Goal: Task Accomplishment & Management: Manage account settings

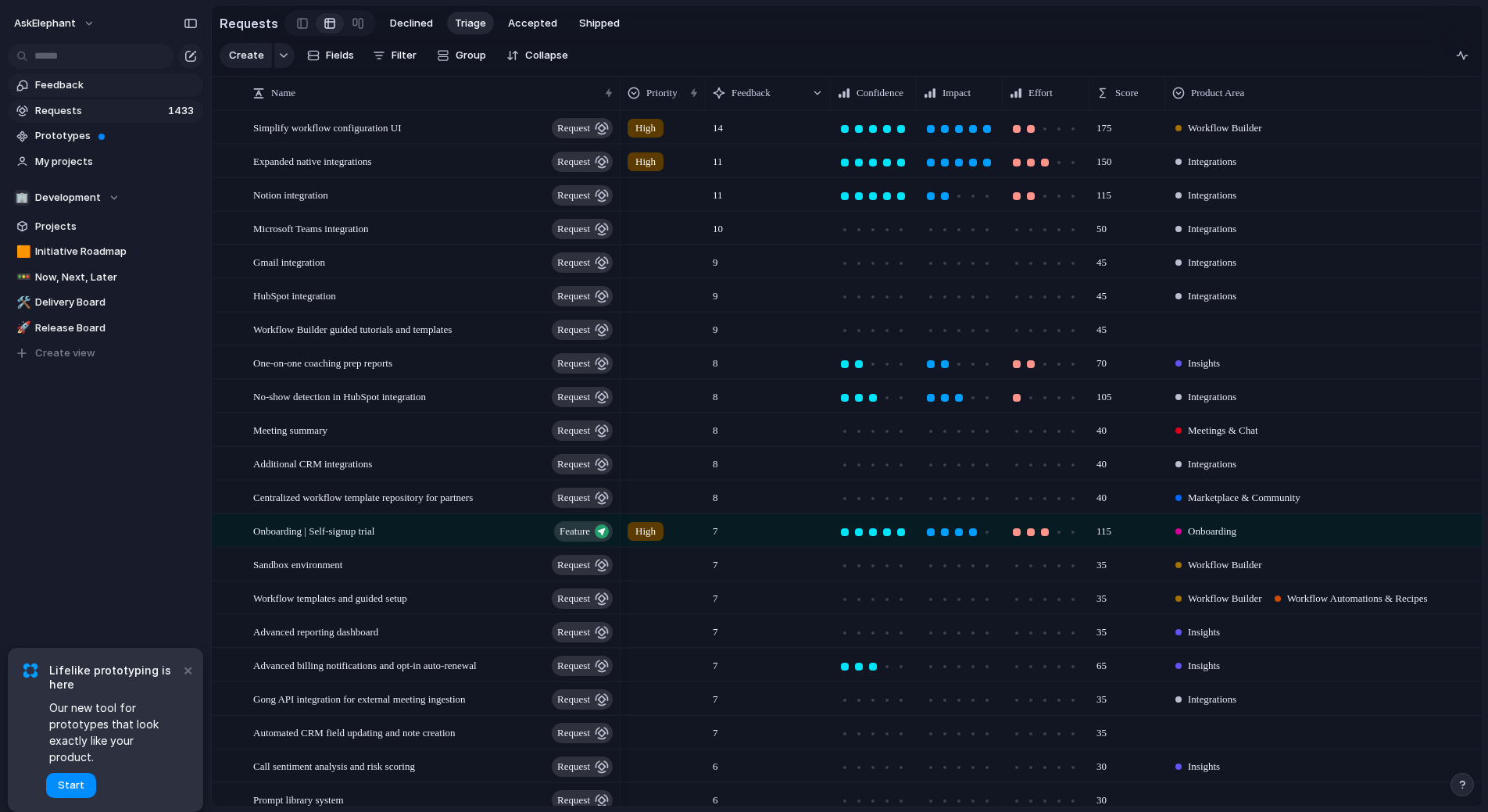
click at [103, 88] on span "Feedback" at bounding box center [117, 85] width 163 height 16
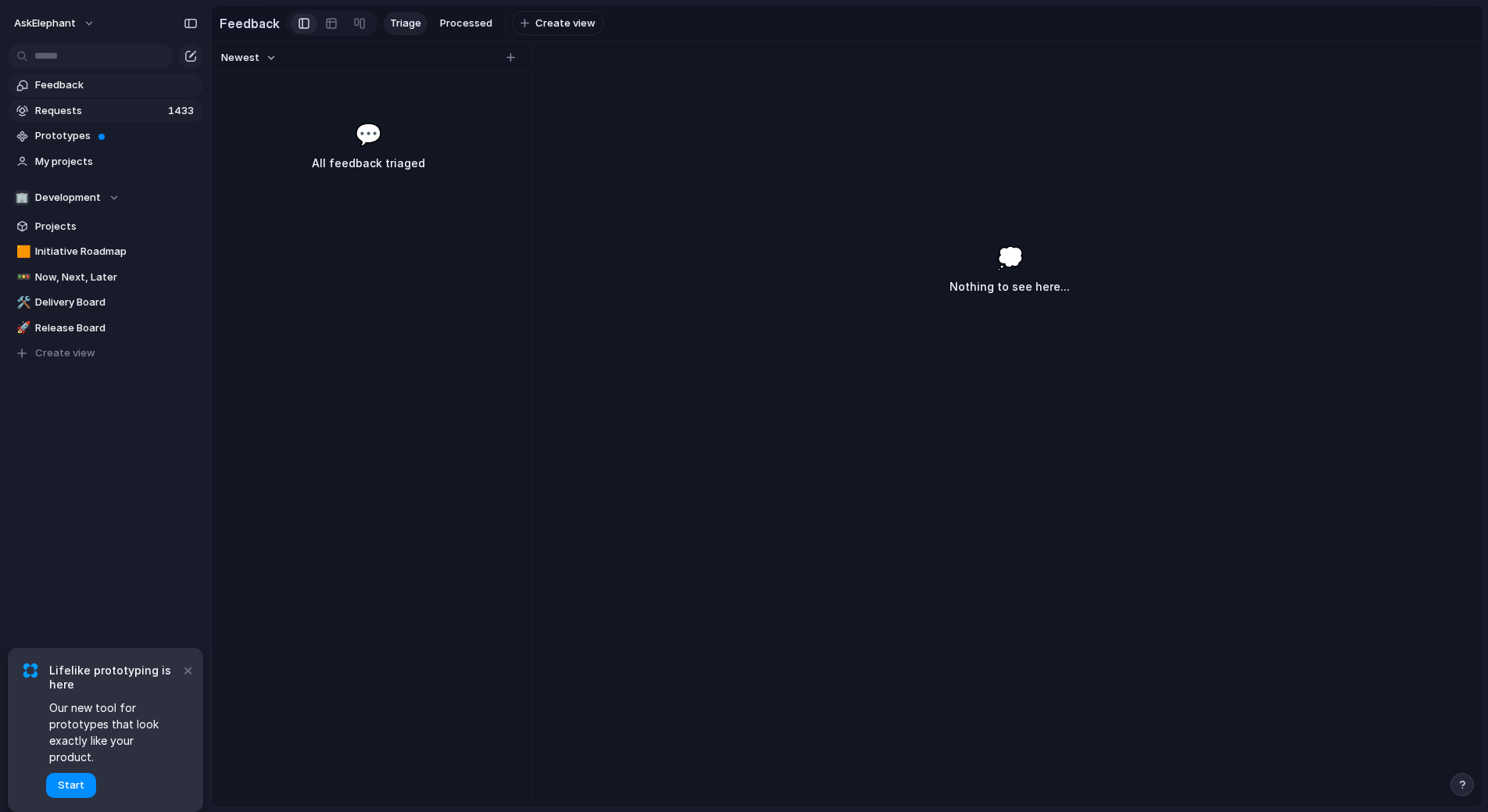
click at [146, 112] on span "Requests" at bounding box center [100, 111] width 128 height 16
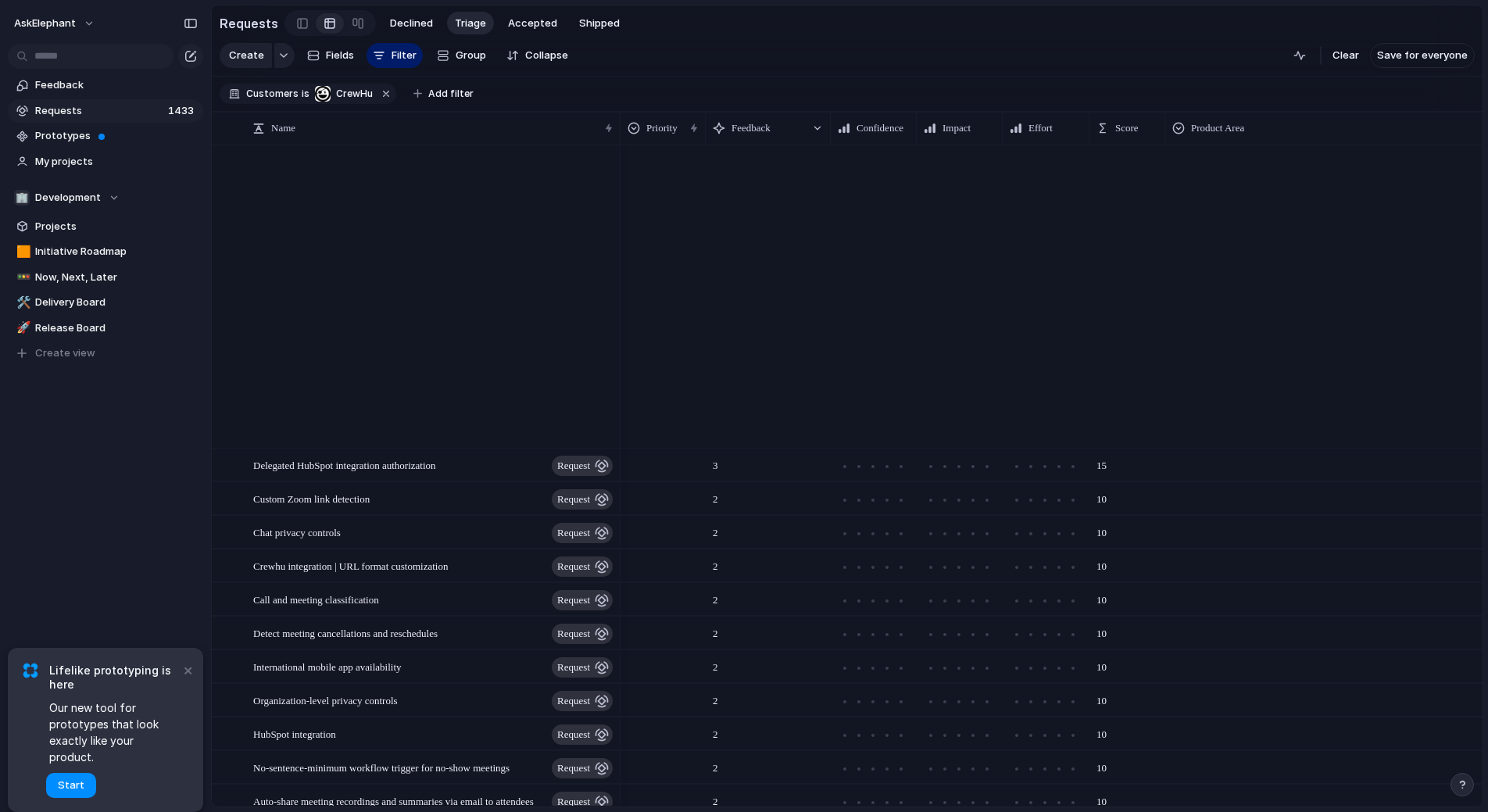
scroll to position [1288, 0]
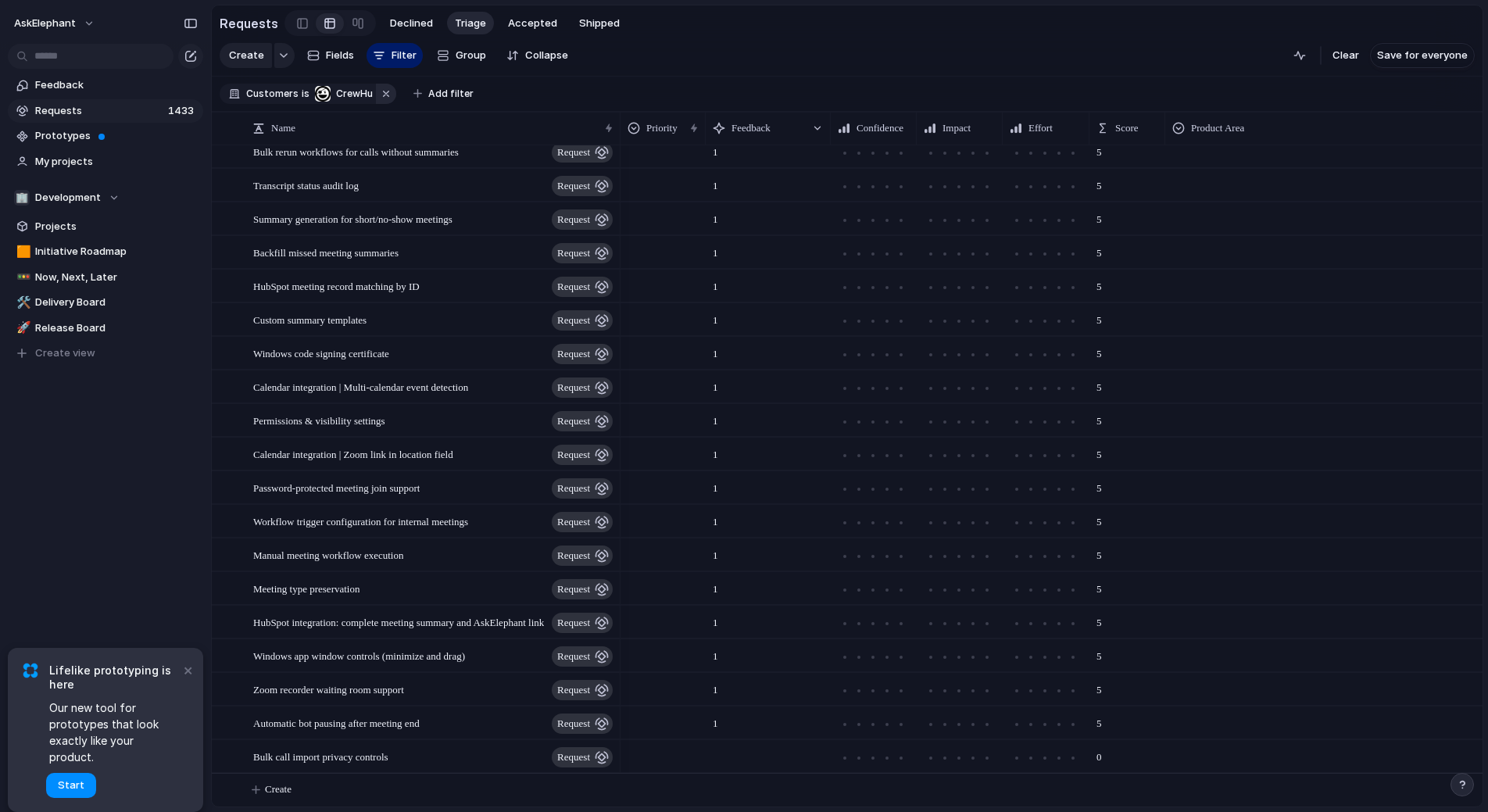
click at [383, 95] on button "button" at bounding box center [385, 94] width 21 height 21
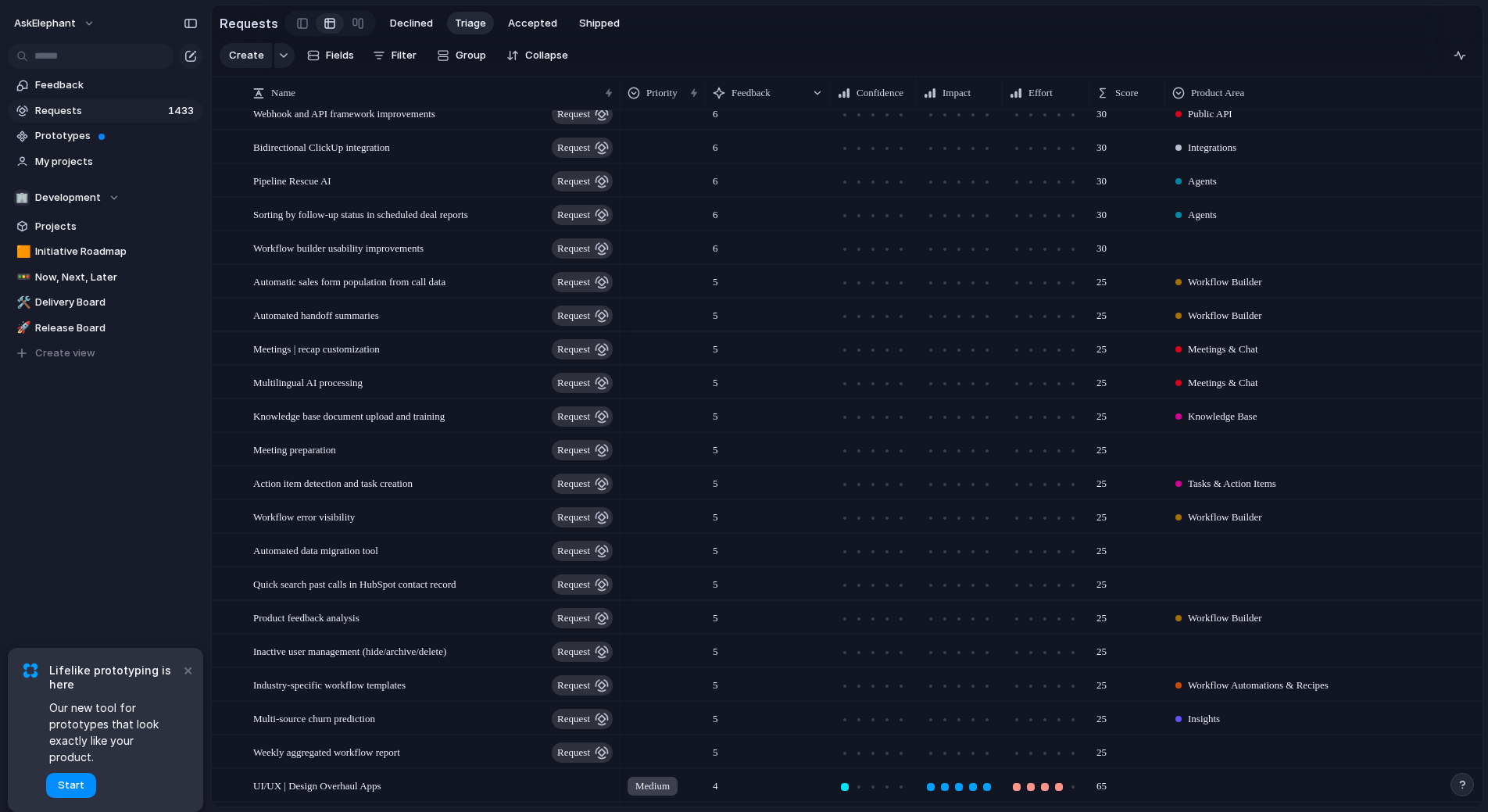
scroll to position [0, 0]
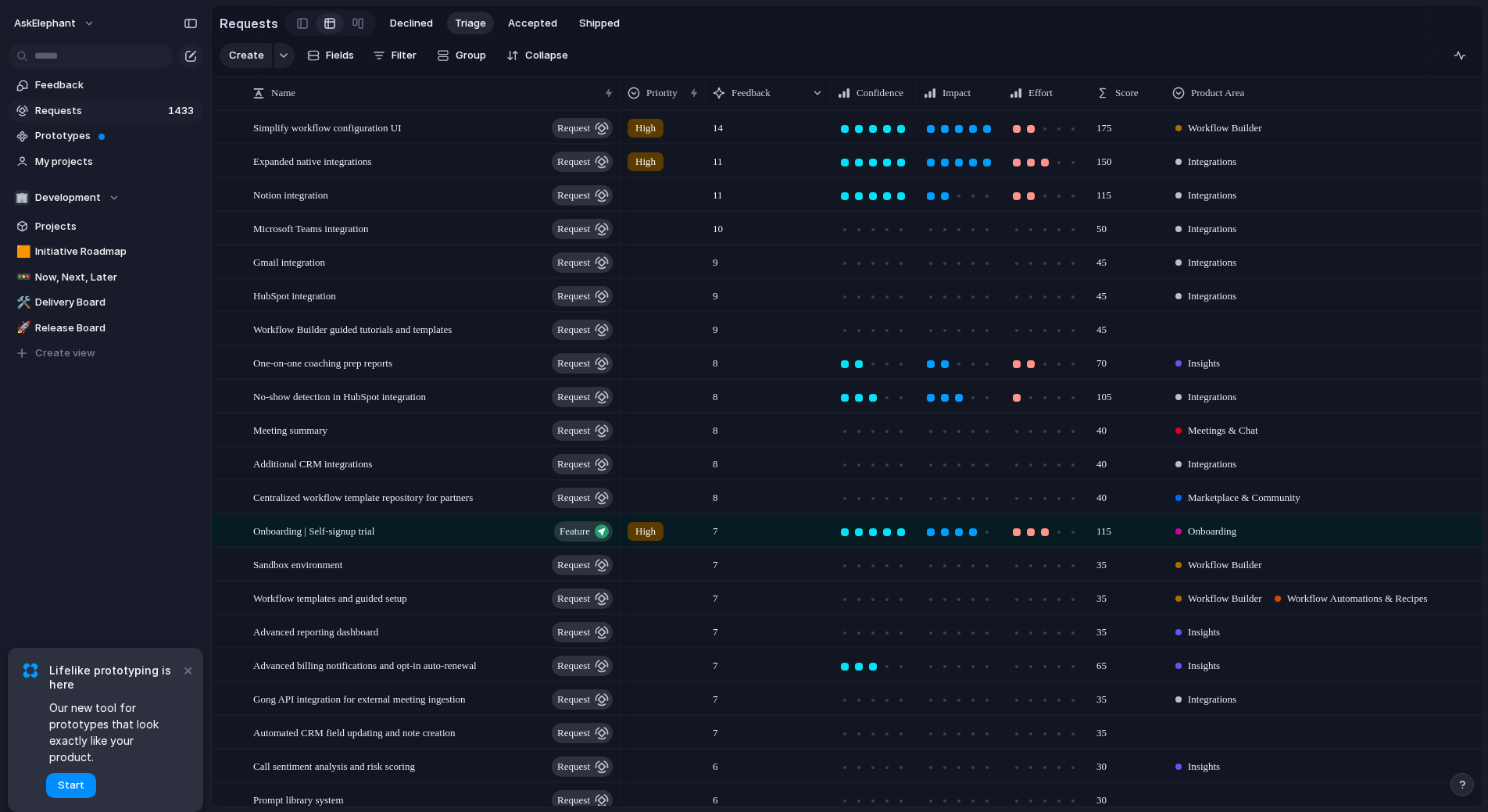
click at [97, 410] on div "Feedback Requests 1433 Prototypes My projects 🏢 Development Projects 🟧 Initiati…" at bounding box center [106, 246] width 211 height 492
click at [713, 15] on section "Requests Declined Triage Accepted Shipped" at bounding box center [847, 24] width 1271 height 36
click at [798, 30] on section "Requests Declined Triage Accepted Shipped" at bounding box center [847, 24] width 1271 height 36
click at [832, 52] on section "Create Fields Filter Group Zoom Collapse Clear Save for everyone" at bounding box center [847, 57] width 1271 height 37
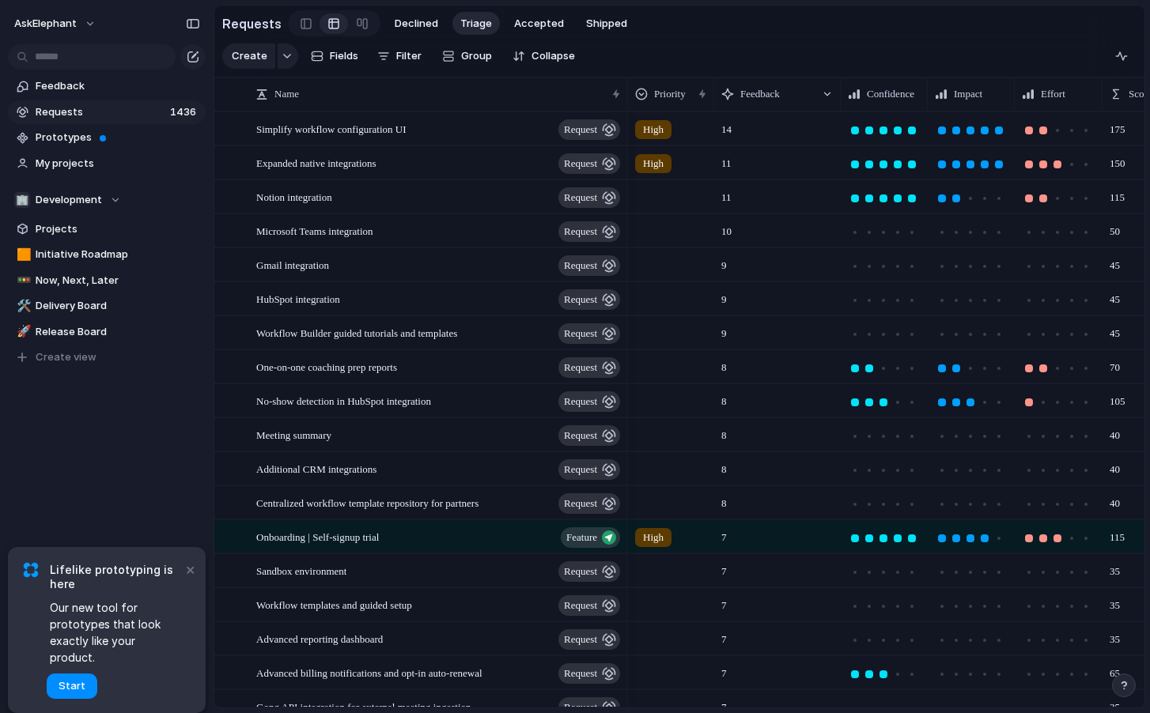
click at [716, 29] on section "Requests Declined Triage Accepted Shipped" at bounding box center [679, 24] width 930 height 36
click at [421, 62] on button "Filter" at bounding box center [399, 56] width 57 height 25
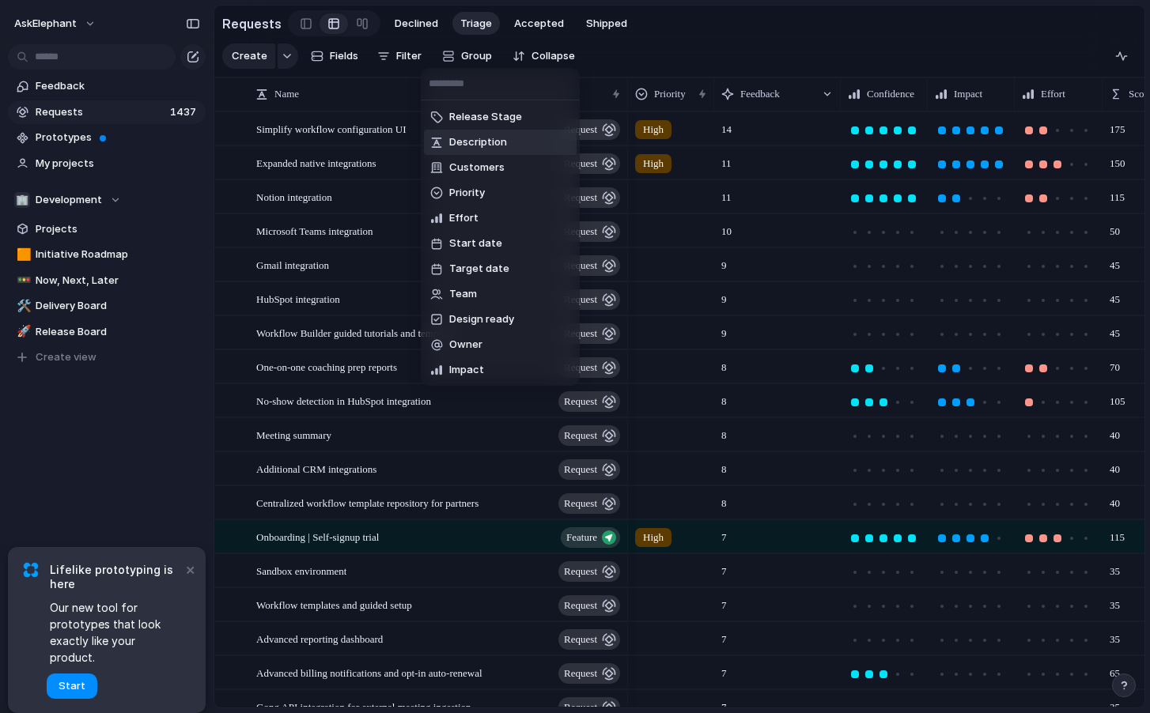
click at [683, 33] on div "Release Stage Description Customers Priority Effort Start date Target date Team…" at bounding box center [575, 356] width 1150 height 713
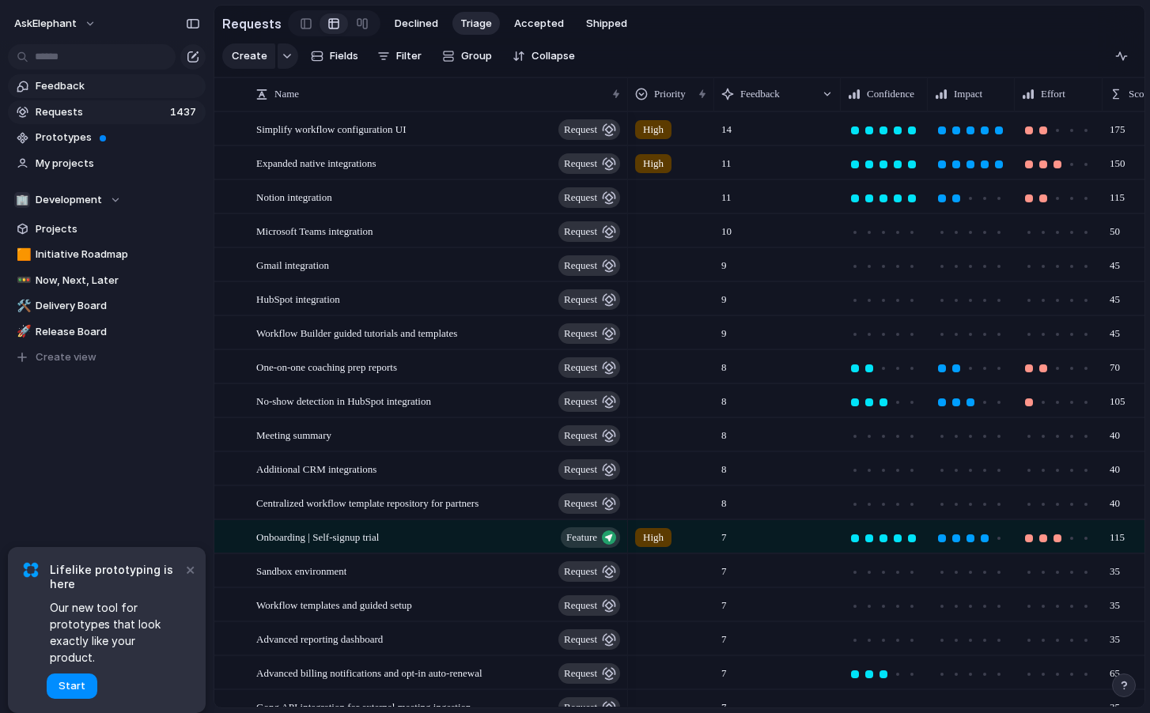
click at [132, 75] on link "Feedback" at bounding box center [107, 86] width 198 height 24
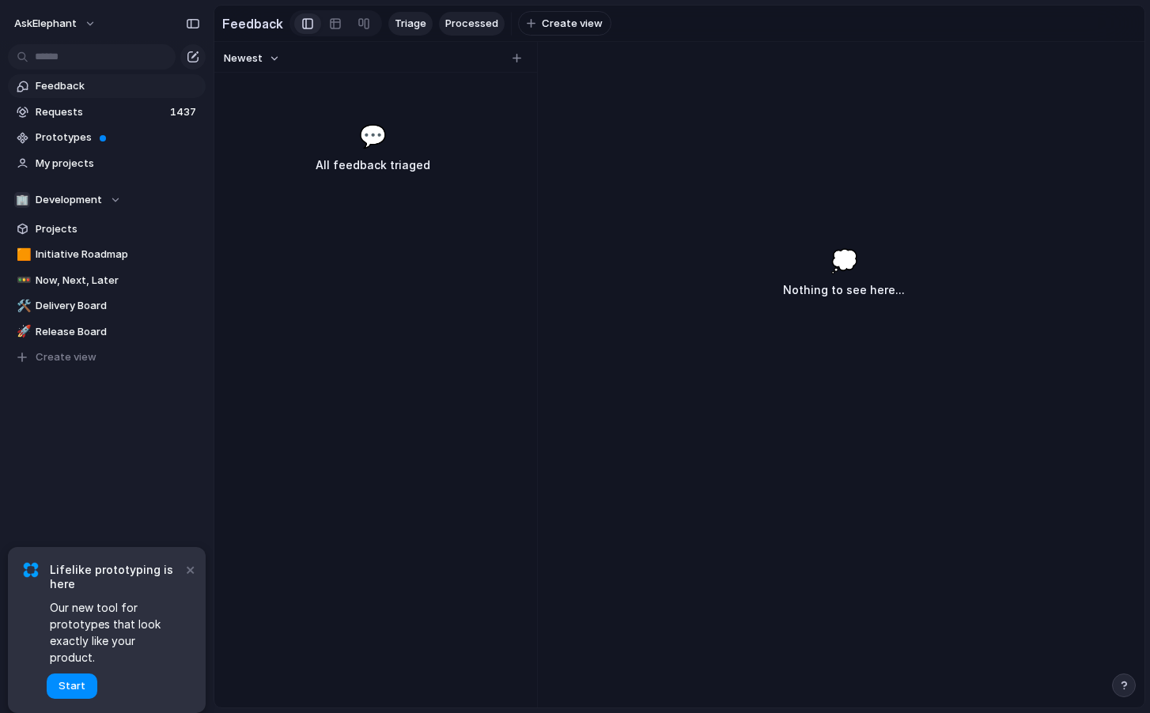
click at [475, 29] on span "Processed" at bounding box center [471, 24] width 53 height 16
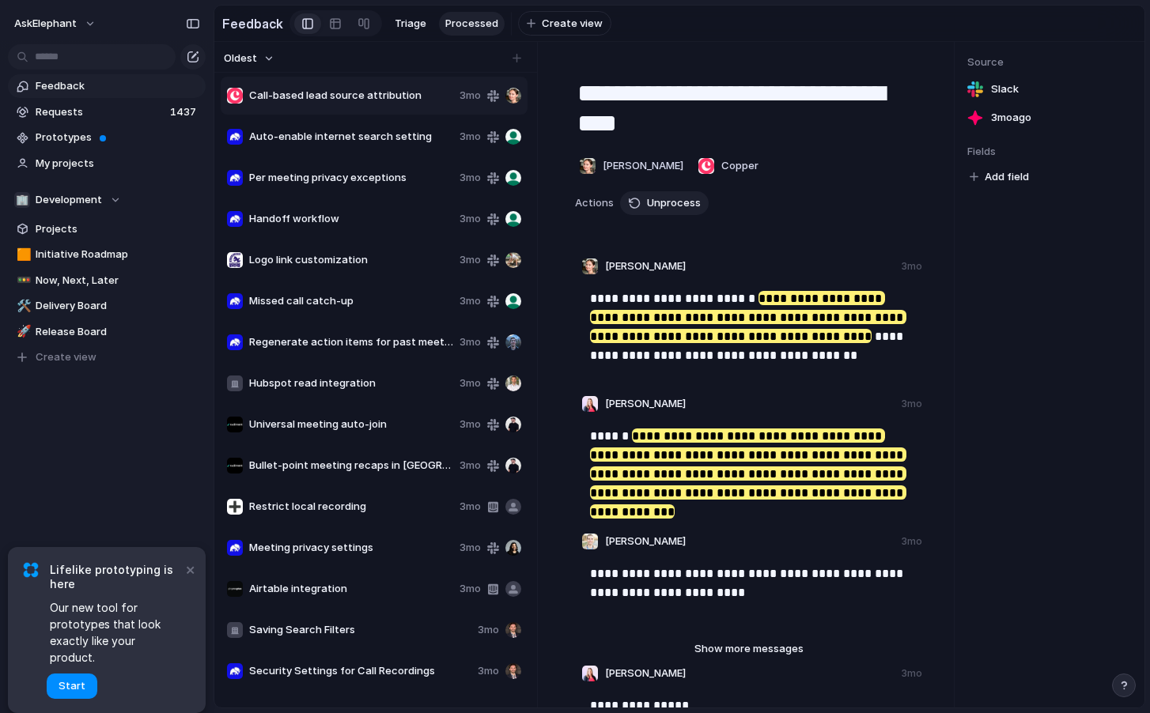
click at [385, 141] on span "Auto-enable internet search setting" at bounding box center [351, 137] width 204 height 16
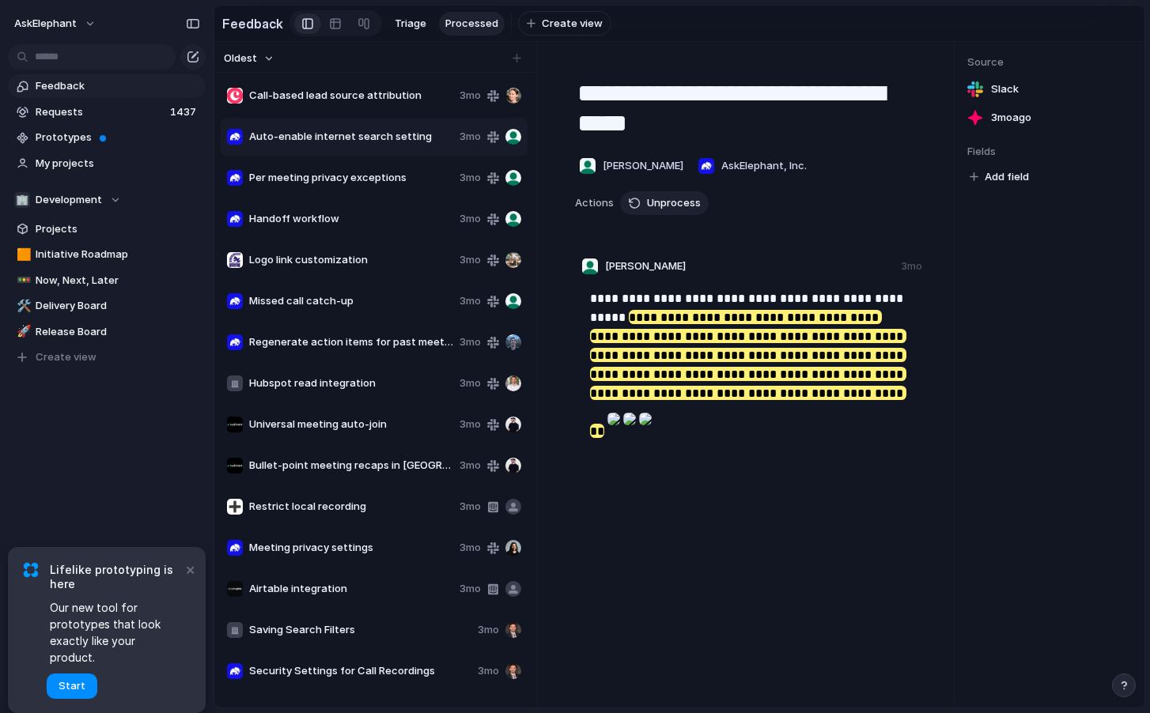
click at [375, 174] on span "Per meeting privacy exceptions" at bounding box center [351, 178] width 204 height 16
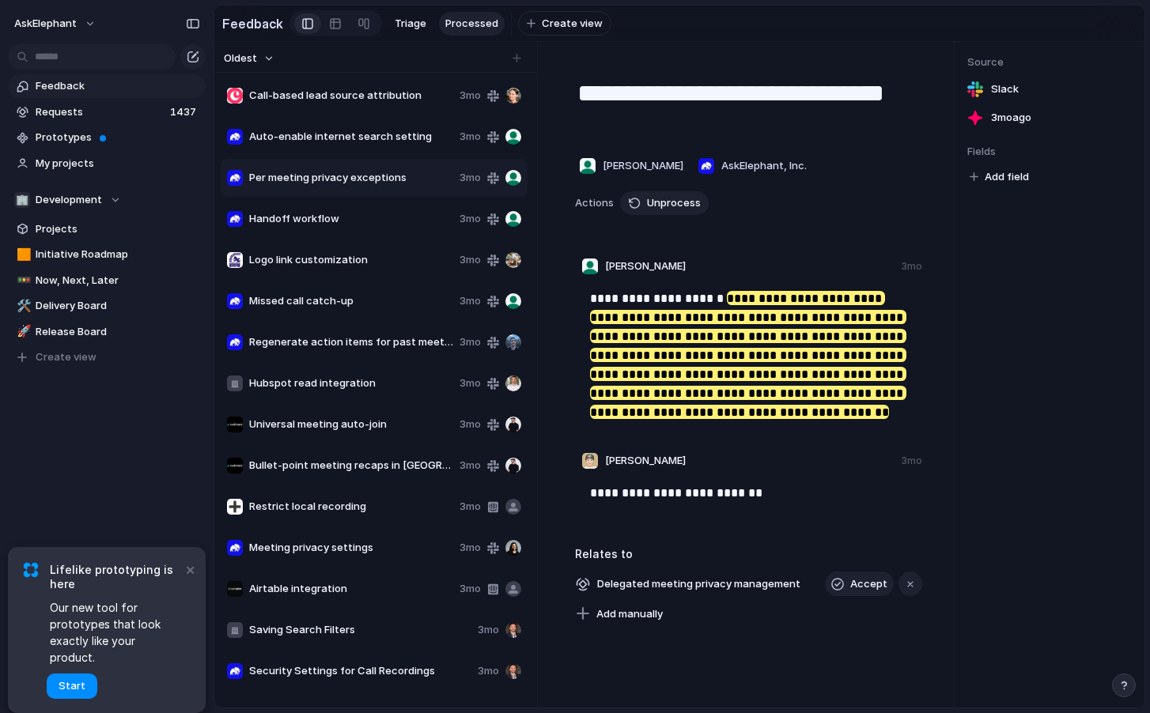
click at [371, 210] on div "Handoff workflow 3mo" at bounding box center [374, 219] width 307 height 38
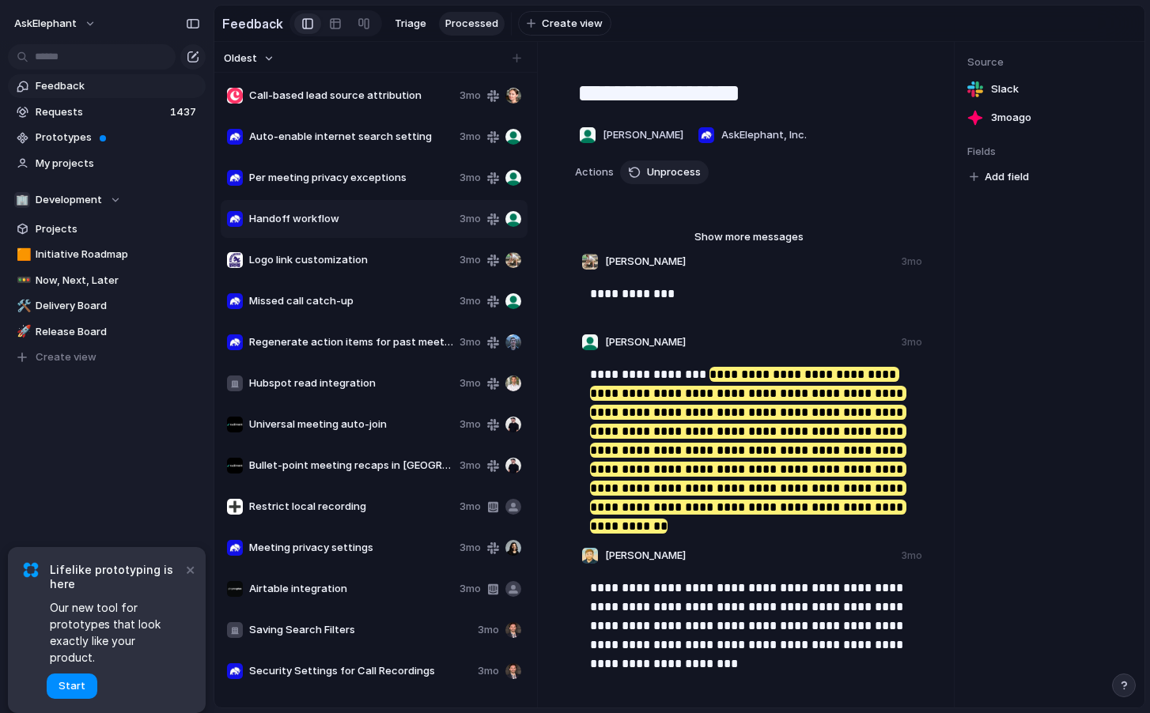
click at [384, 513] on span "Restrict local recording" at bounding box center [351, 507] width 204 height 16
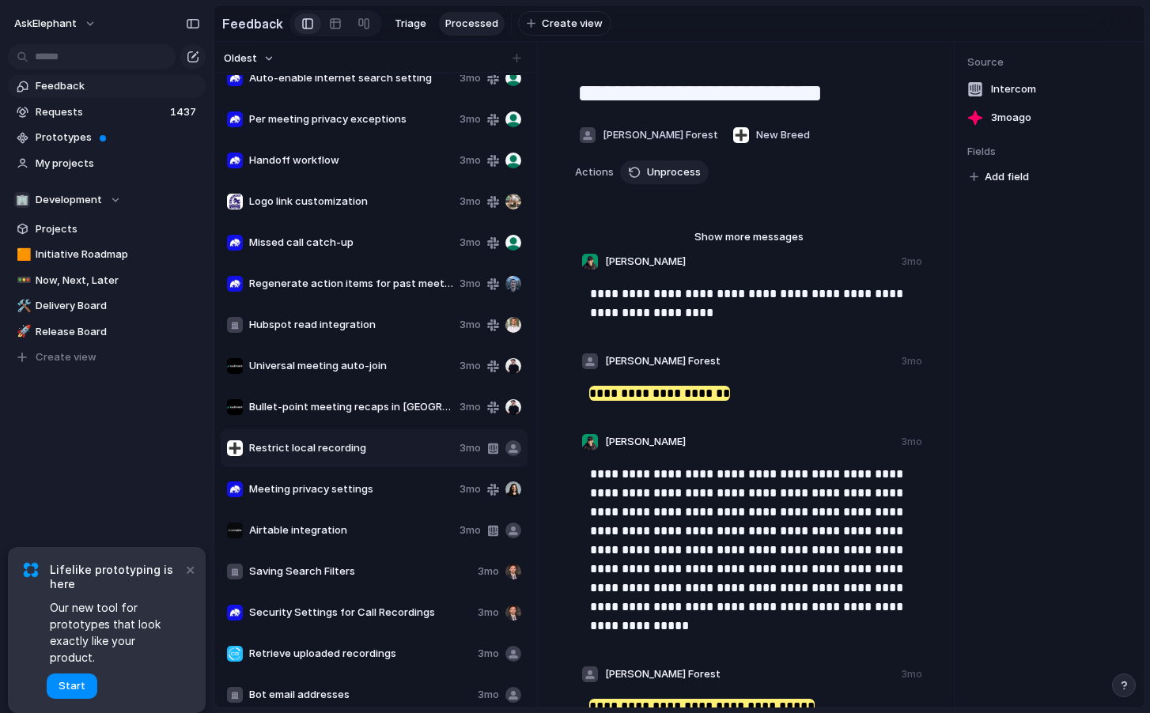
scroll to position [82, 0]
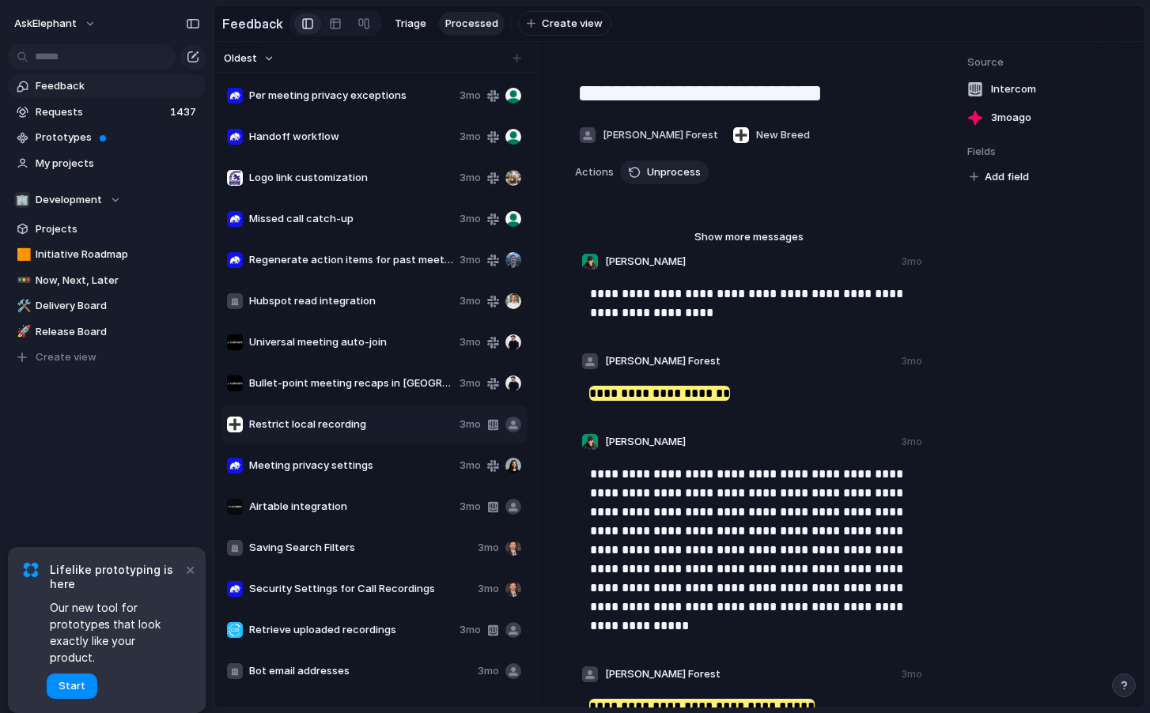
click at [388, 513] on span "Airtable integration" at bounding box center [351, 507] width 204 height 16
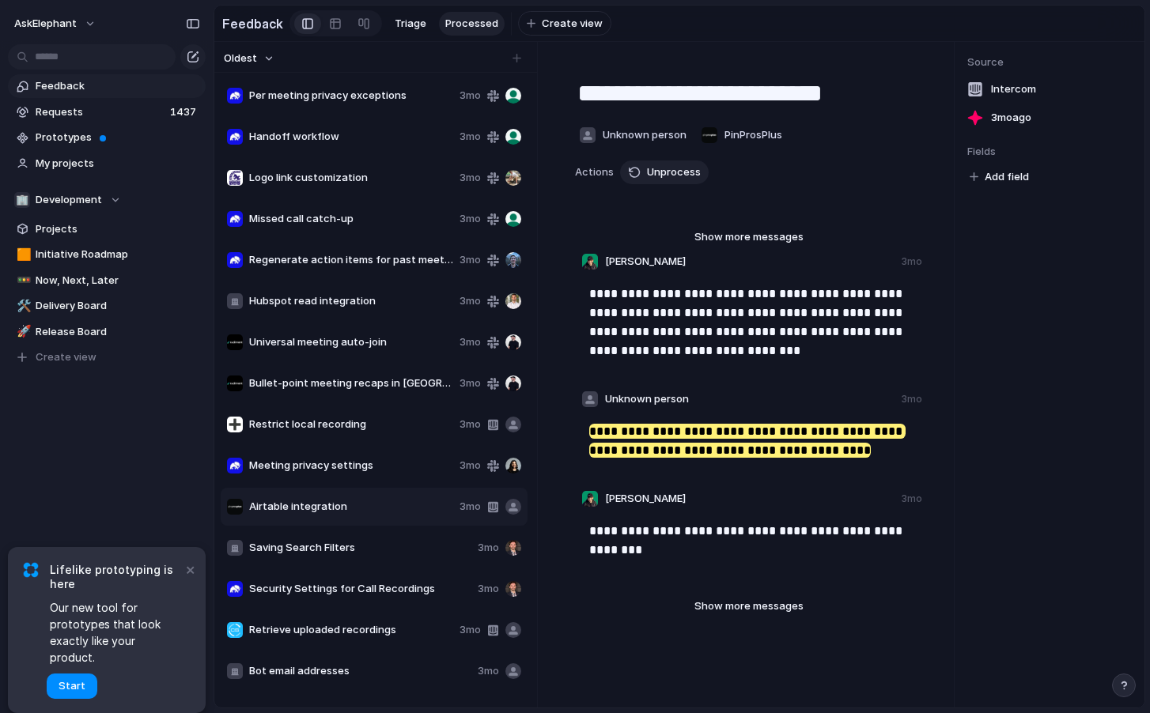
type textarea "**********"
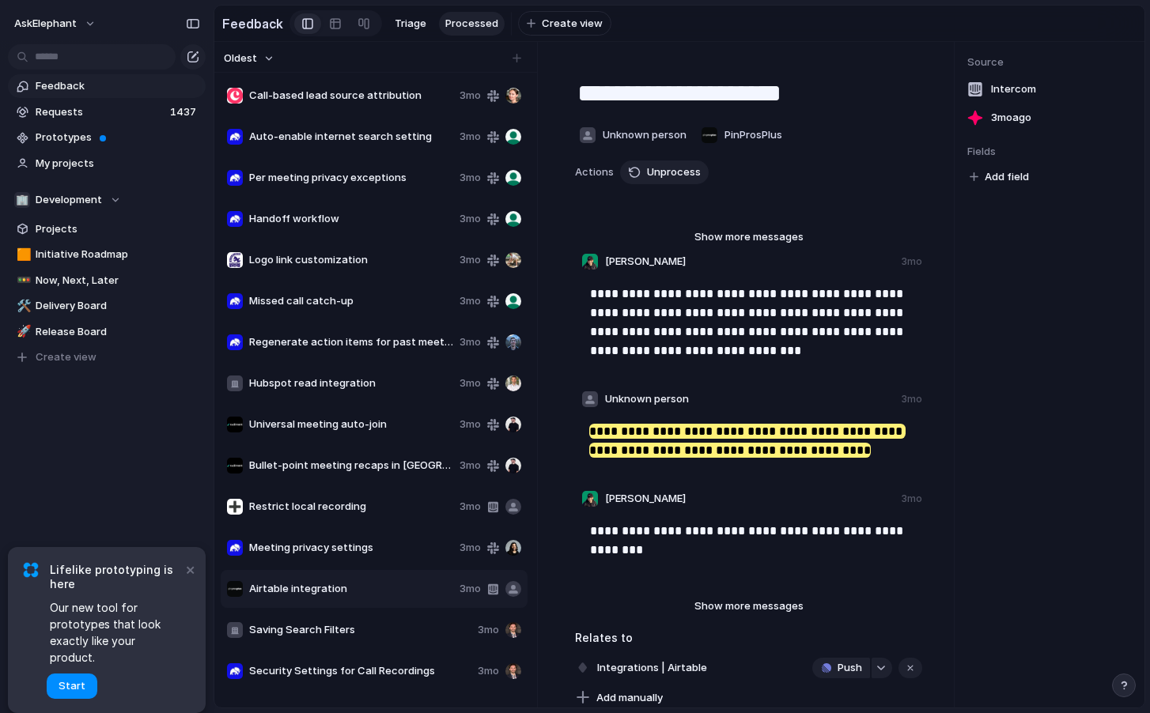
click at [276, 62] on div "Oldest" at bounding box center [373, 58] width 310 height 21
click at [258, 61] on button "Oldest" at bounding box center [248, 58] width 55 height 21
click at [258, 61] on div "Newest Oldest" at bounding box center [575, 356] width 1150 height 713
click at [246, 61] on span "Oldest" at bounding box center [240, 59] width 33 height 16
click at [261, 59] on div "Newest Oldest" at bounding box center [575, 356] width 1150 height 713
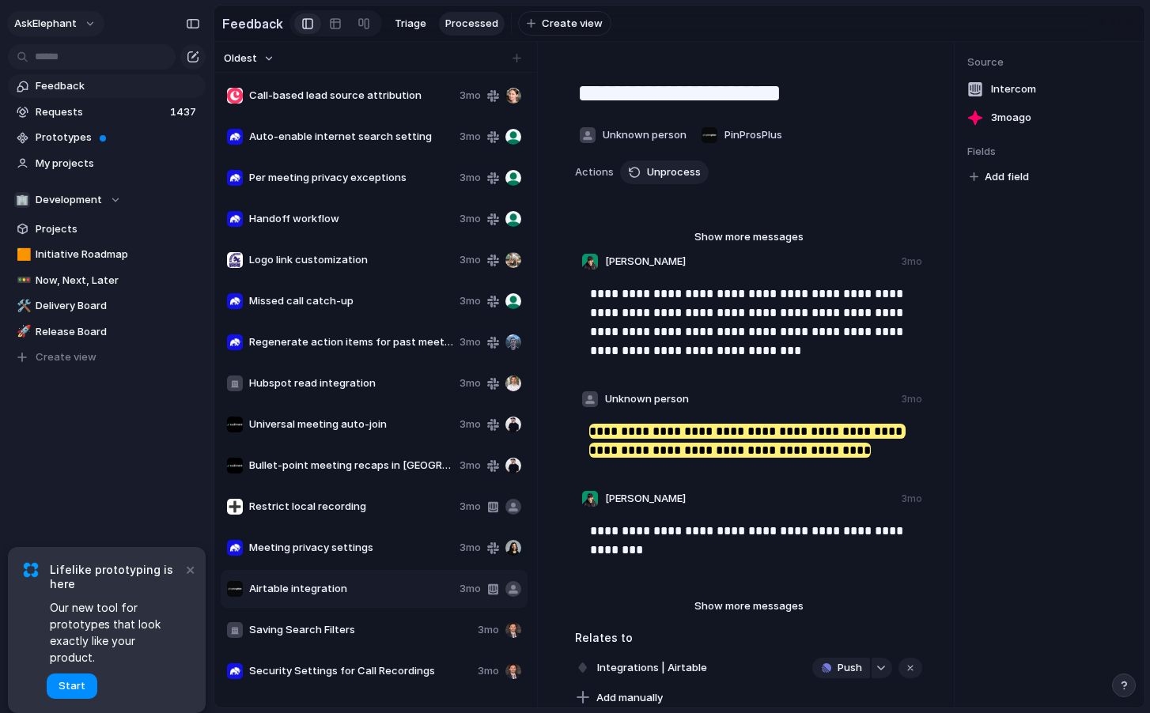
click at [97, 18] on button "AskElephant" at bounding box center [55, 23] width 97 height 25
click at [93, 59] on li "Settings" at bounding box center [76, 59] width 131 height 25
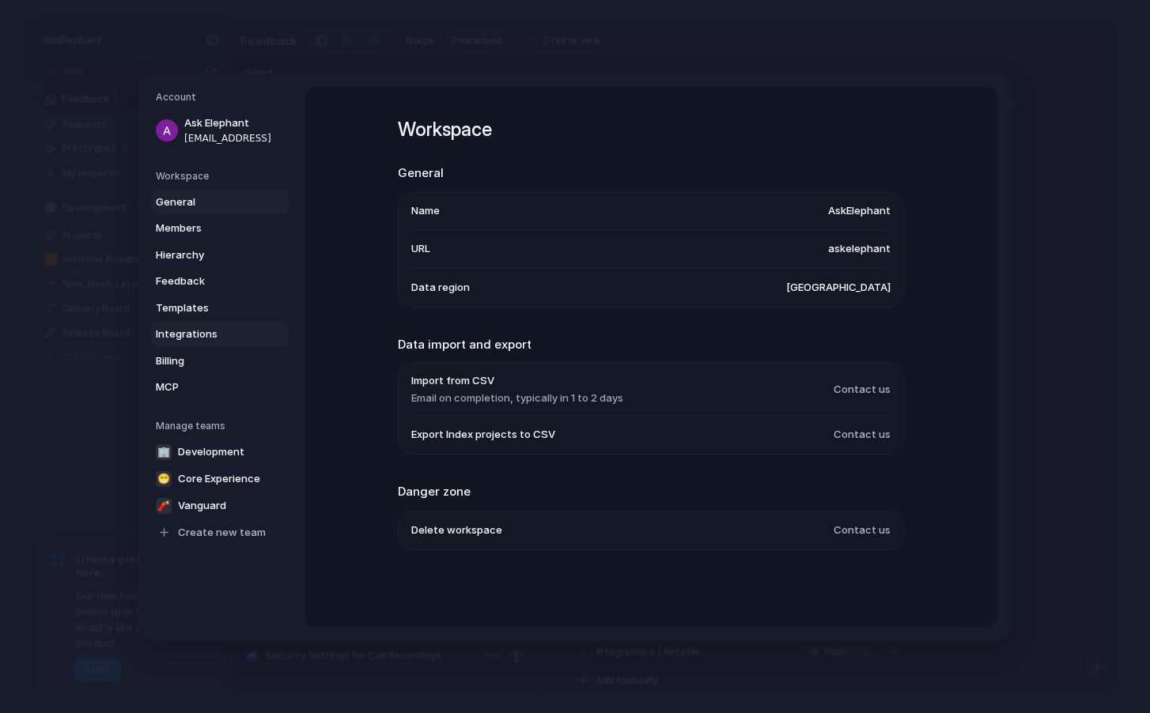
click at [219, 343] on link "Integrations" at bounding box center [220, 334] width 138 height 25
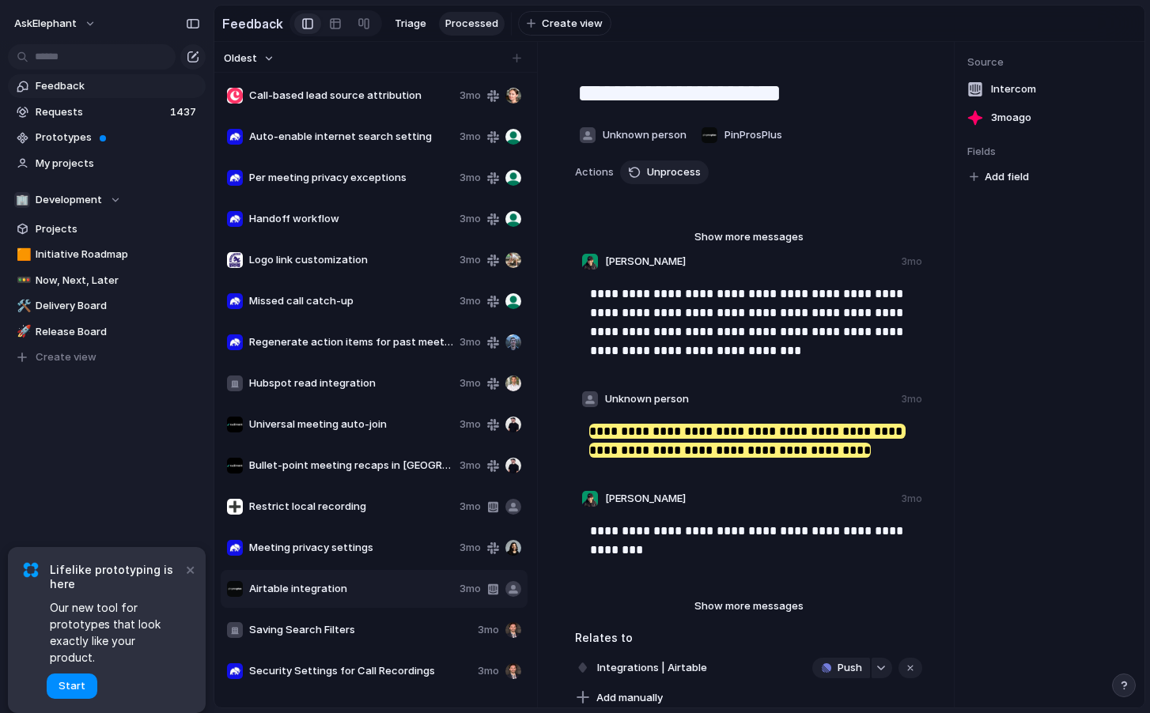
click at [792, 23] on section "Feedback Triage Processed To pick up a draggable item, press the space bar. Whi…" at bounding box center [679, 24] width 930 height 36
click at [189, 579] on button "×" at bounding box center [189, 569] width 19 height 19
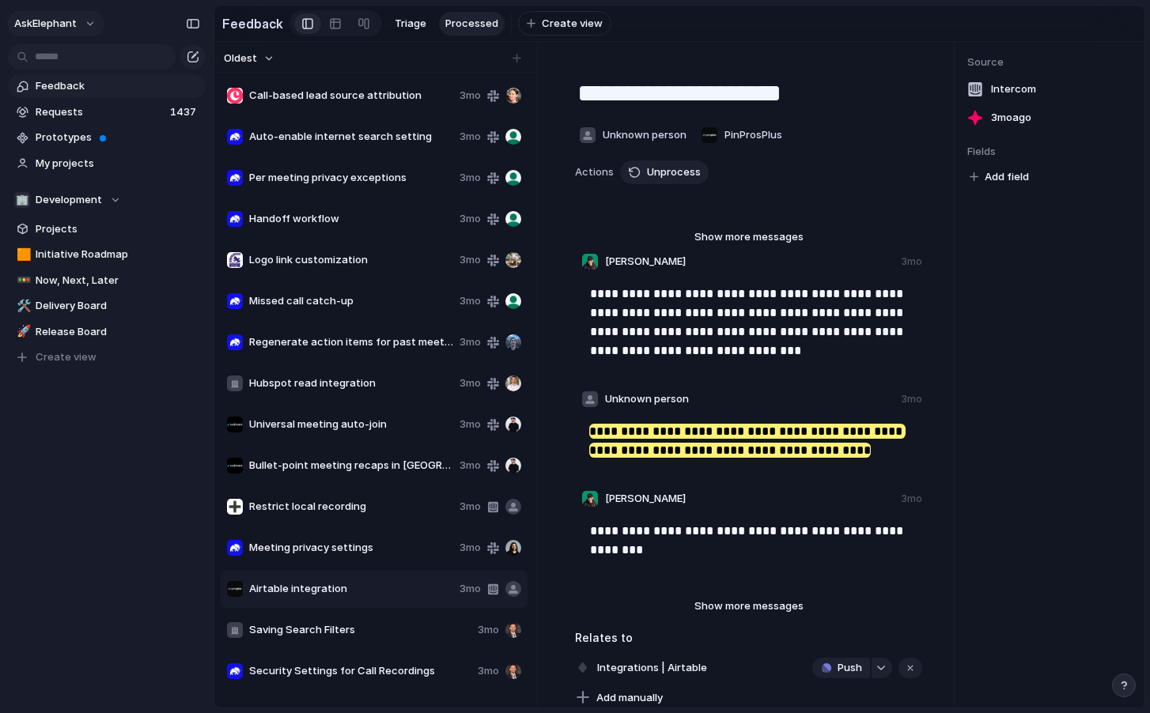
click at [89, 17] on button "AskElephant" at bounding box center [55, 23] width 97 height 25
click at [82, 64] on li "Settings" at bounding box center [76, 59] width 131 height 25
click at [662, 36] on section "Feedback Triage Processed To pick up a draggable item, press the space bar. Whi…" at bounding box center [679, 24] width 930 height 36
click at [76, 40] on div "AskElephant" at bounding box center [107, 20] width 214 height 41
click at [70, 26] on span "AskElephant" at bounding box center [45, 24] width 62 height 16
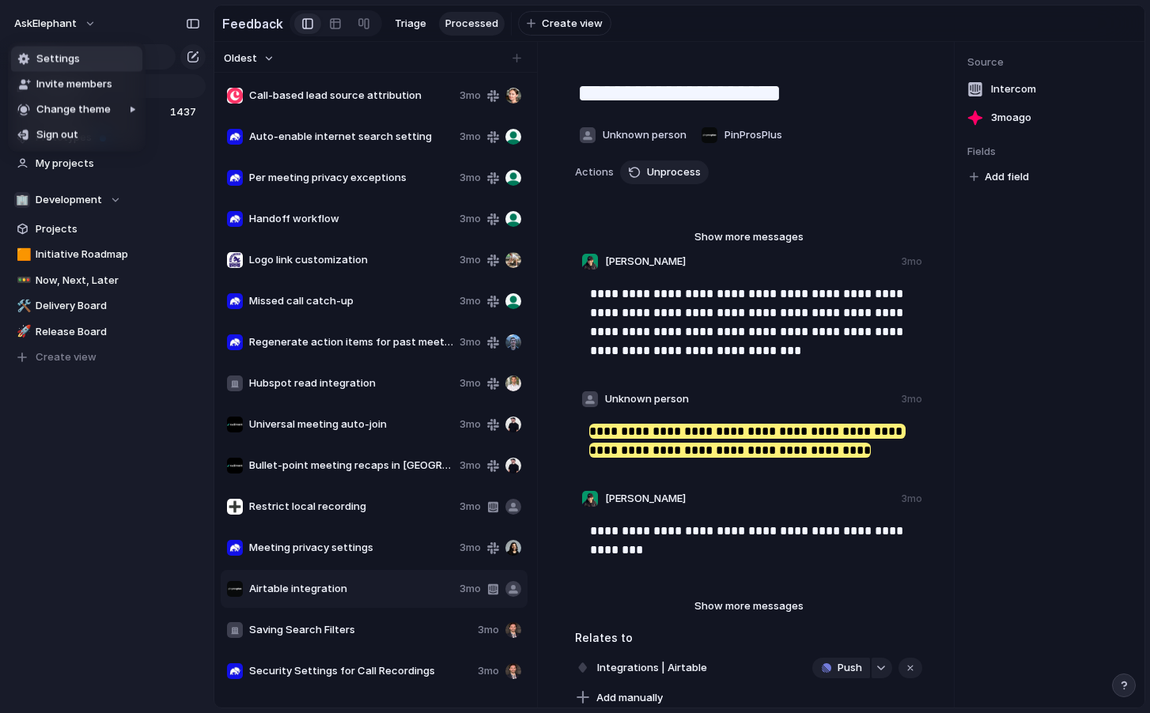
click at [135, 30] on div "Settings Invite members Change theme Sign out" at bounding box center [575, 356] width 1150 height 713
click at [128, 53] on input "text" at bounding box center [92, 56] width 168 height 25
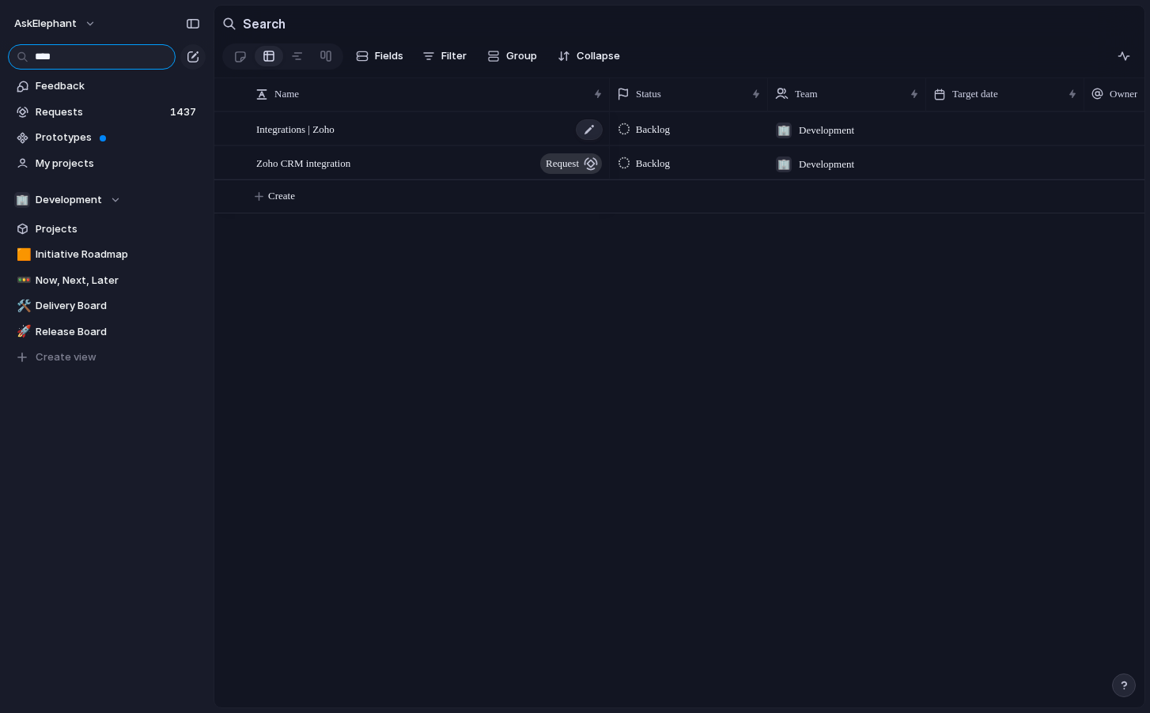
type input "****"
click at [329, 125] on span "Integrations | Zoho" at bounding box center [295, 128] width 78 height 18
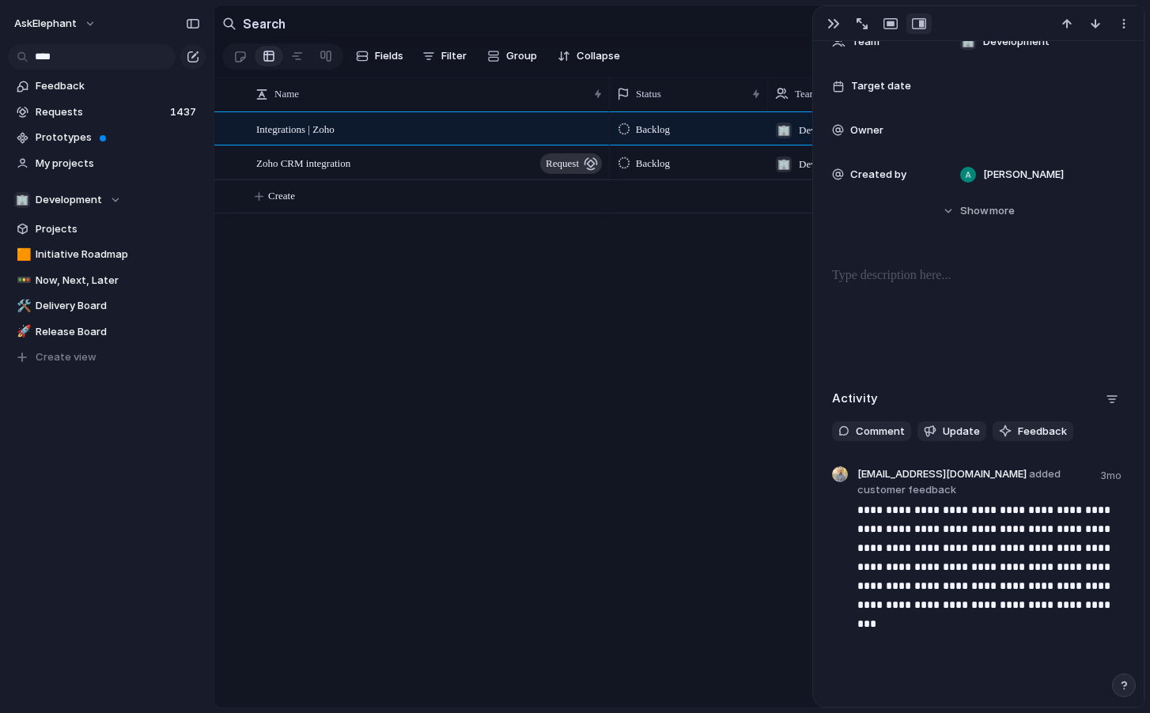
scroll to position [198, 0]
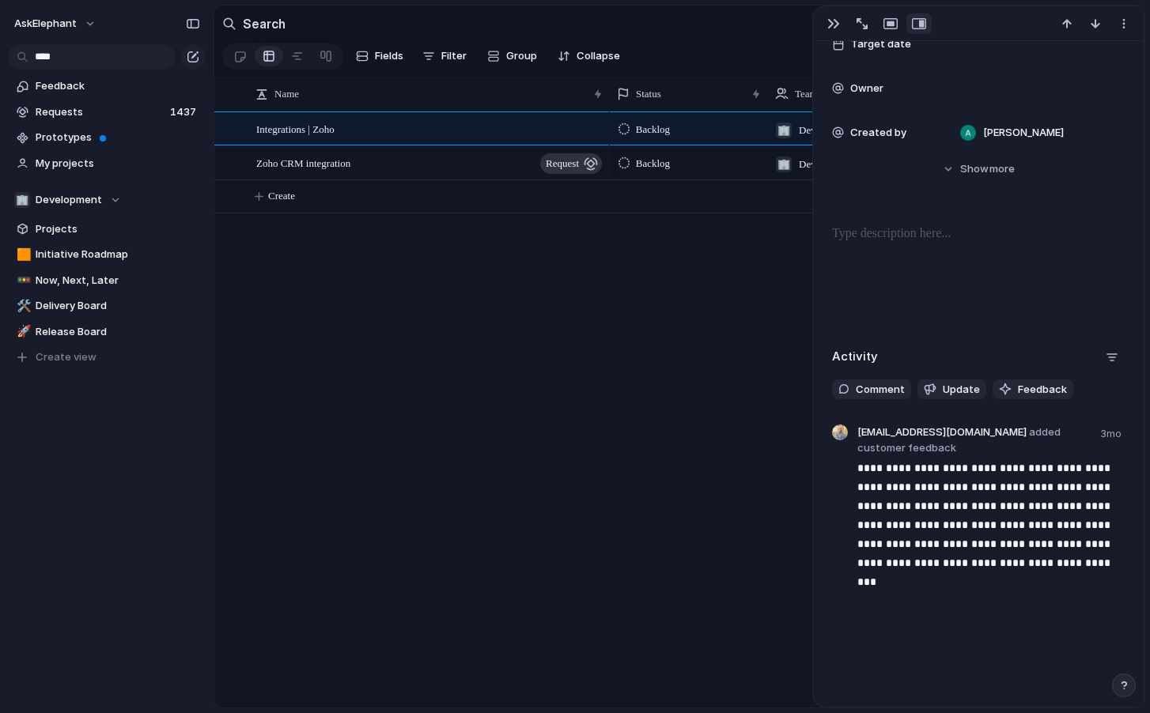
click at [640, 313] on div "Backlog 🏢 Development [PERSON_NAME] Backlog 🏢 Development Ask Elephant" at bounding box center [877, 410] width 535 height 596
click at [310, 166] on span "Zoho CRM integration" at bounding box center [303, 162] width 94 height 18
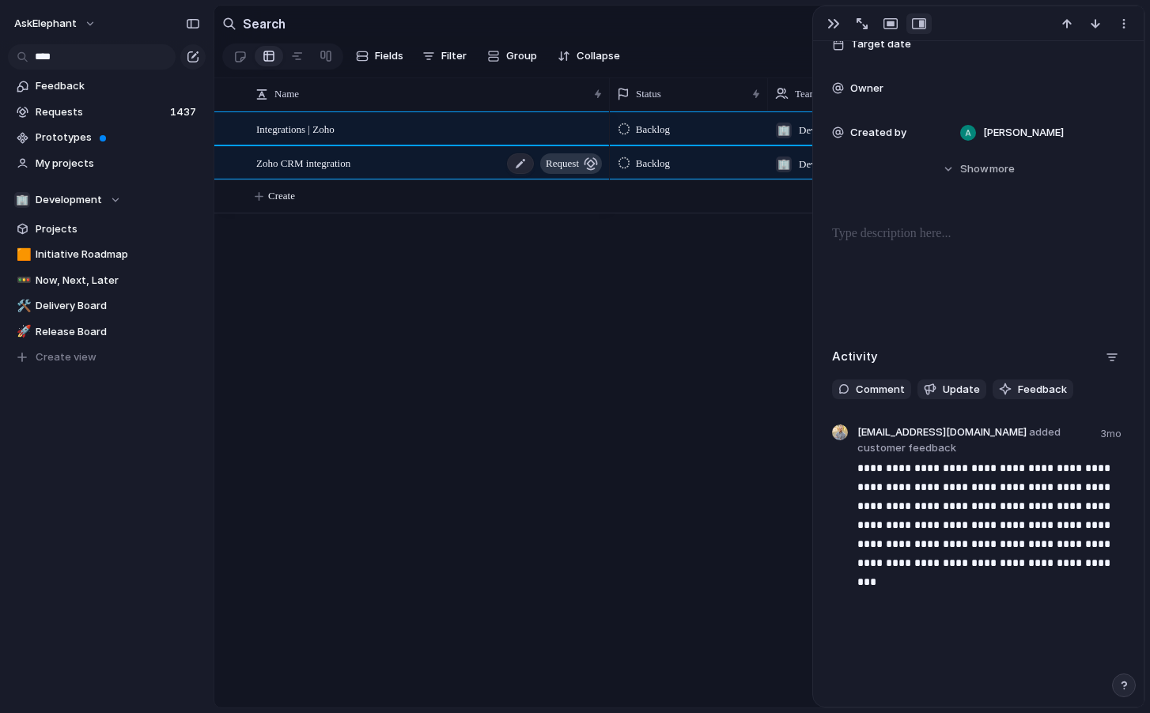
type textarea "**********"
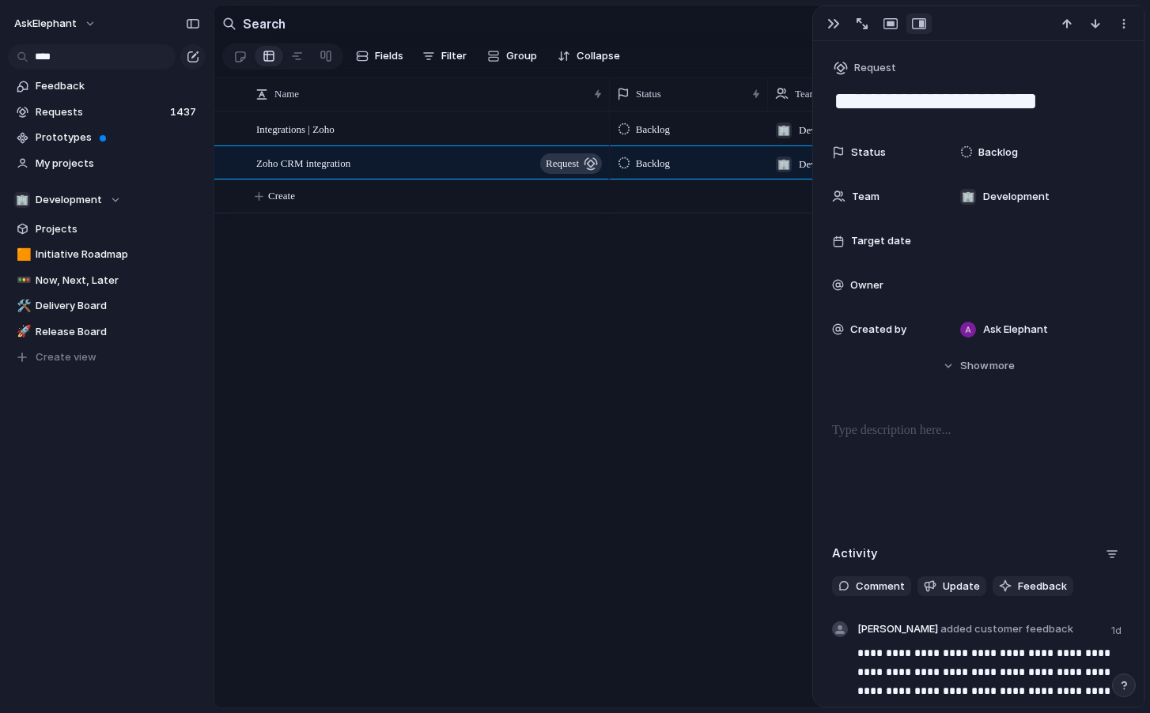
click at [682, 364] on div "Backlog 🏢 Development [PERSON_NAME] Backlog 🏢 Development Ask Elephant" at bounding box center [877, 410] width 535 height 596
click at [872, 71] on span "Request" at bounding box center [875, 68] width 42 height 16
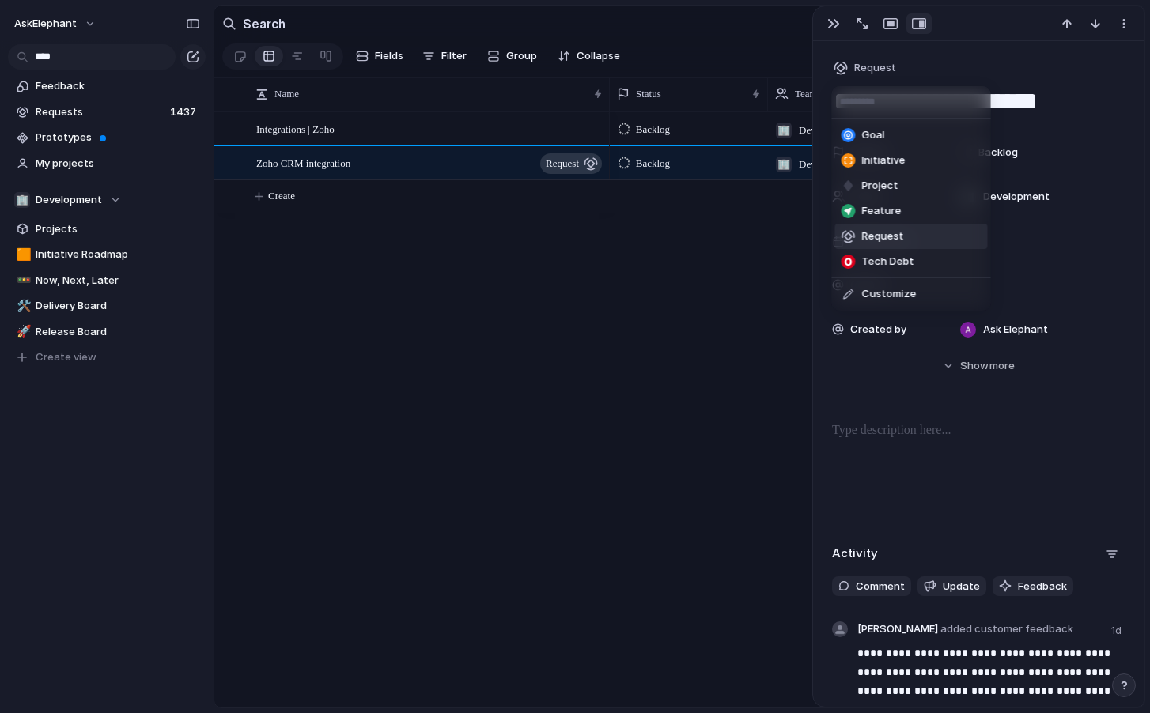
click at [956, 71] on div "Goal Initiative Project Feature Request Tech Debt Customize" at bounding box center [575, 356] width 1150 height 713
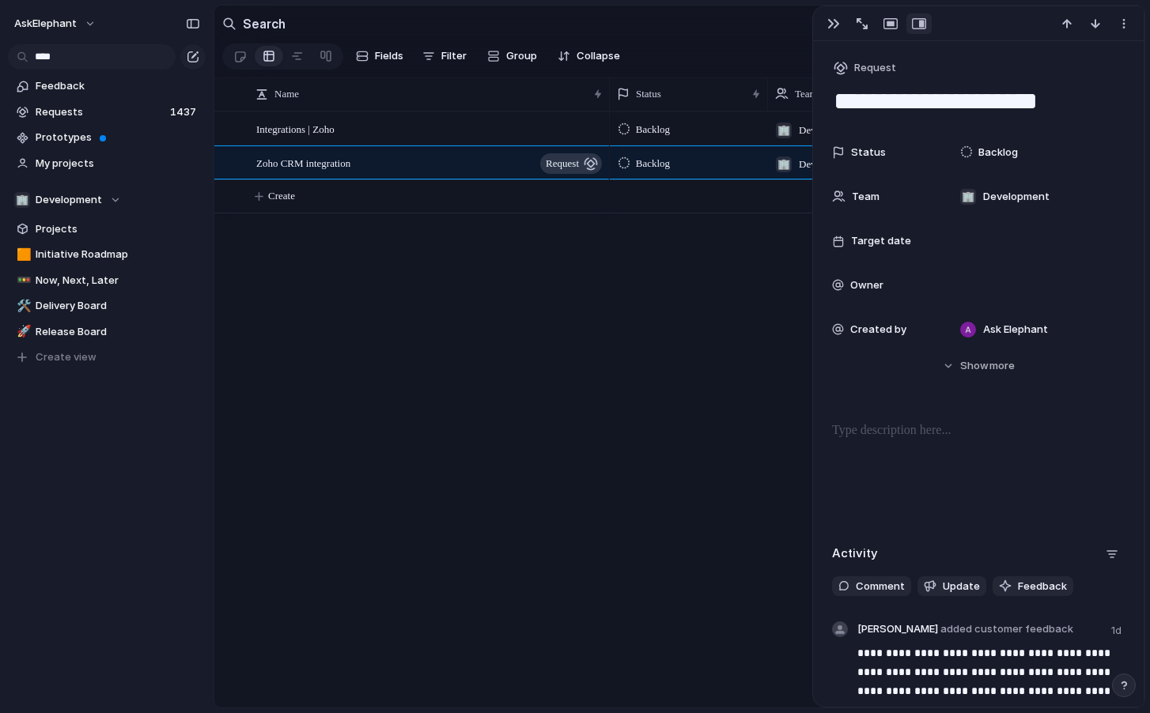
click at [469, 411] on div "Integrations | [PERSON_NAME] CRM integration request Backlog 🏢 Development [PER…" at bounding box center [679, 410] width 930 height 596
click at [123, 115] on span "Requests" at bounding box center [101, 112] width 130 height 16
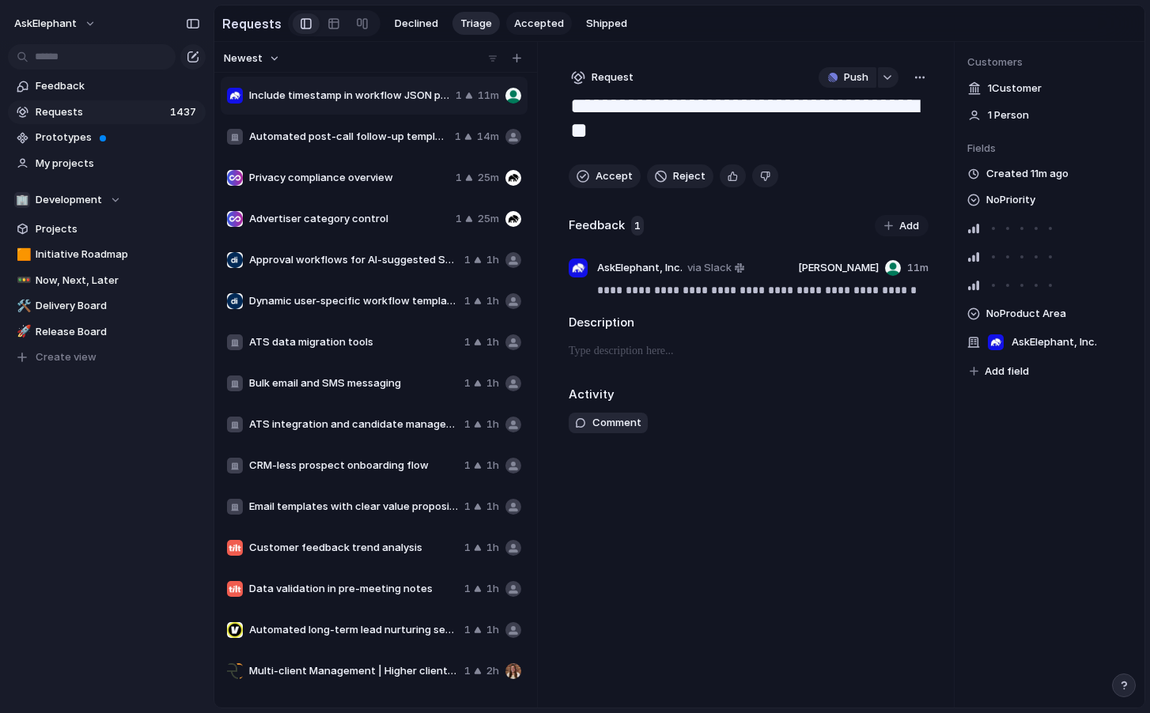
click at [529, 22] on span "Accepted" at bounding box center [539, 24] width 50 height 16
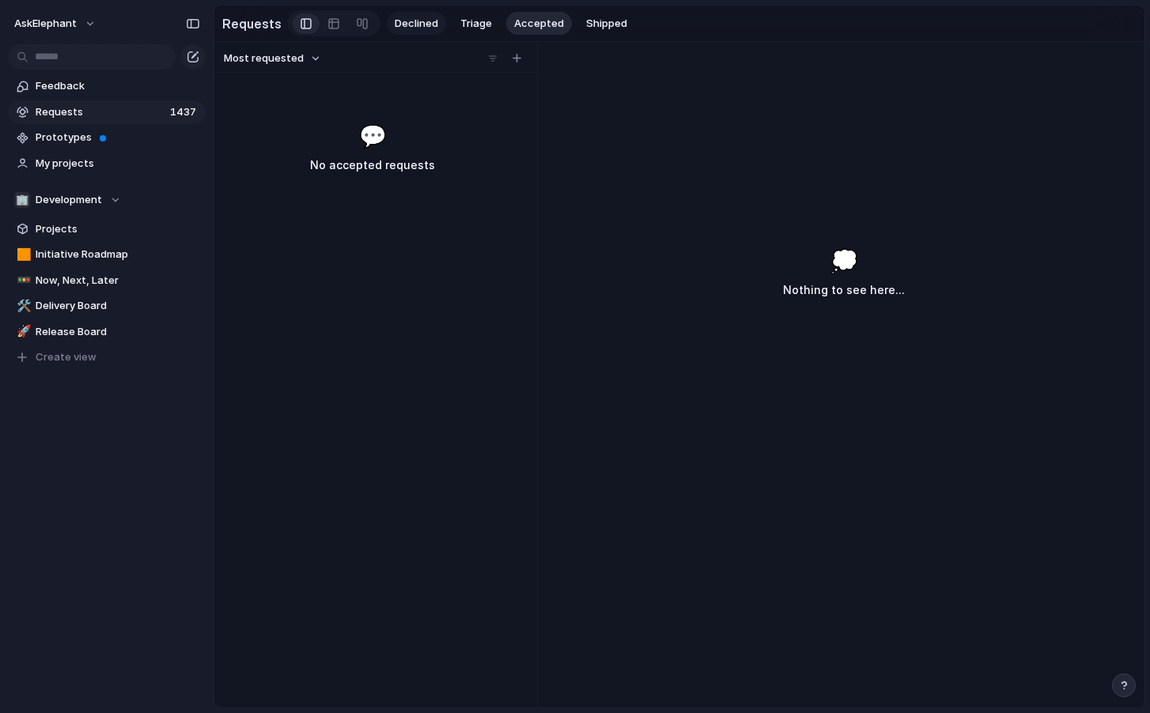
click at [440, 25] on button "Declined" at bounding box center [416, 24] width 59 height 24
click at [453, 25] on button "Triage" at bounding box center [475, 24] width 47 height 24
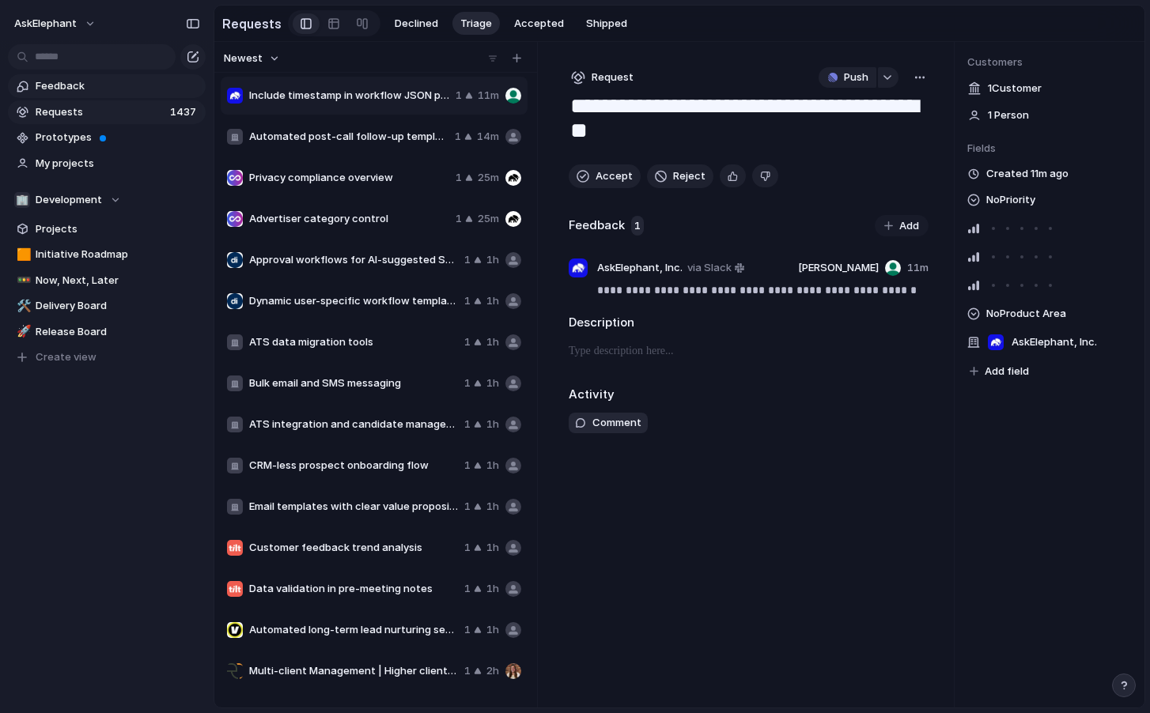
click at [112, 92] on span "Feedback" at bounding box center [118, 86] width 165 height 16
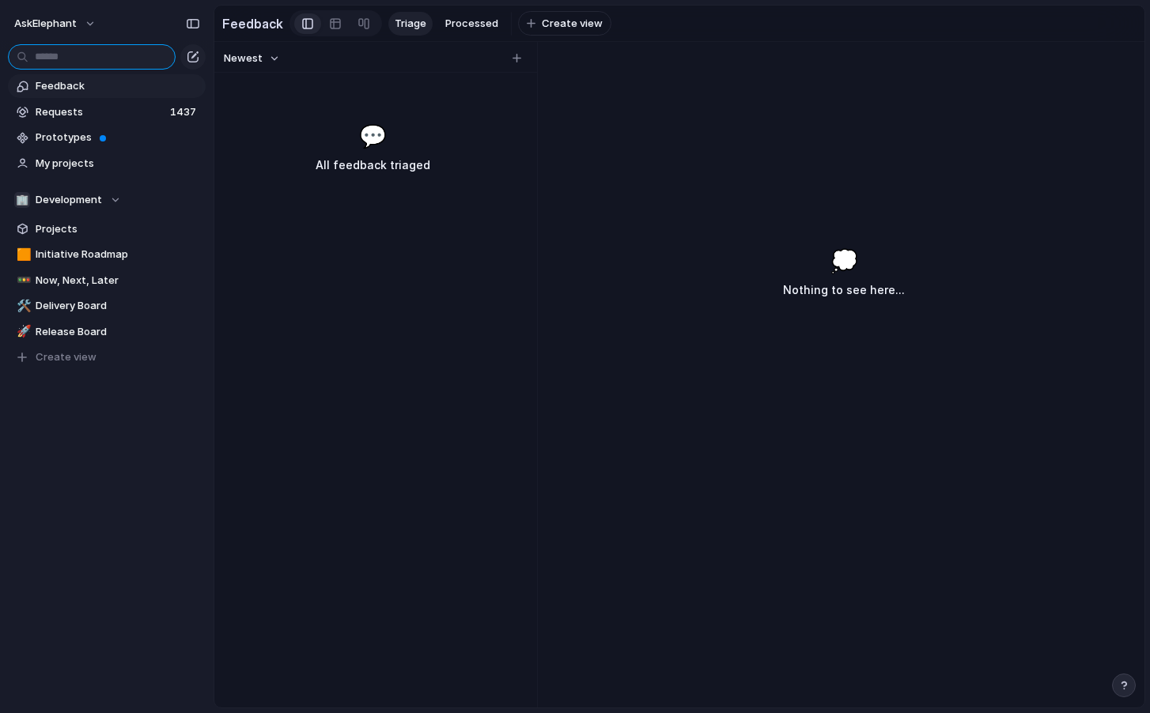
click at [118, 54] on input "text" at bounding box center [92, 56] width 168 height 25
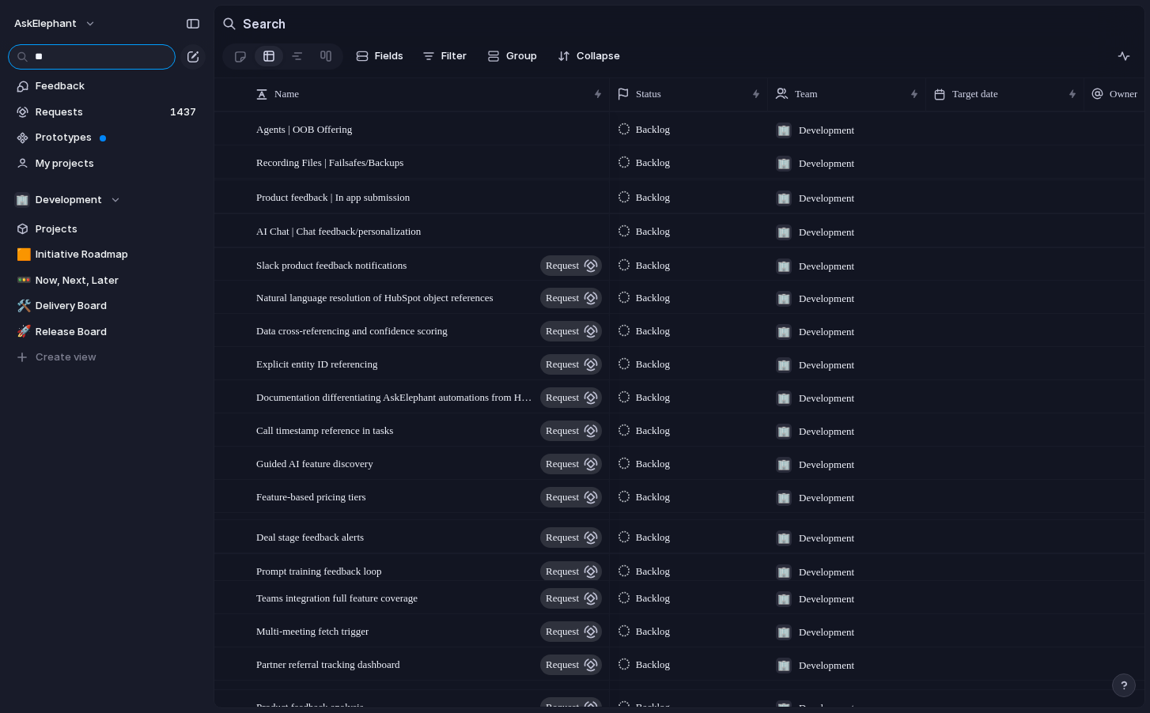
type input "*"
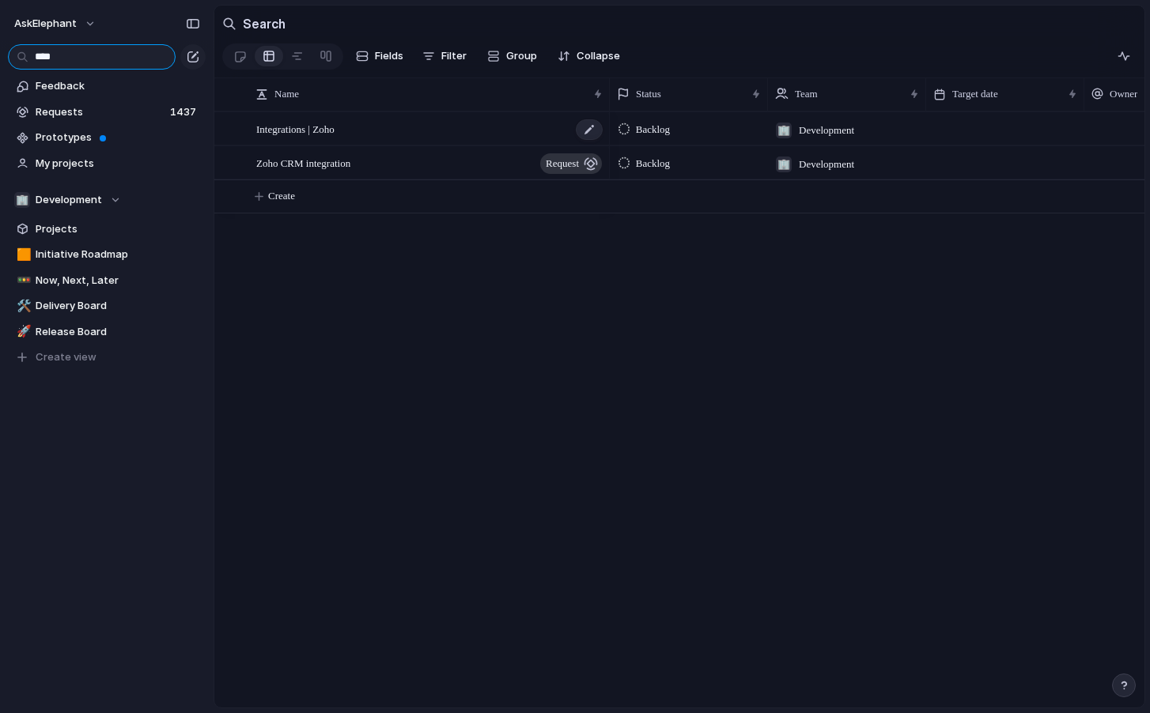
type input "****"
click at [515, 138] on div "Integrations | Zoho" at bounding box center [430, 129] width 348 height 32
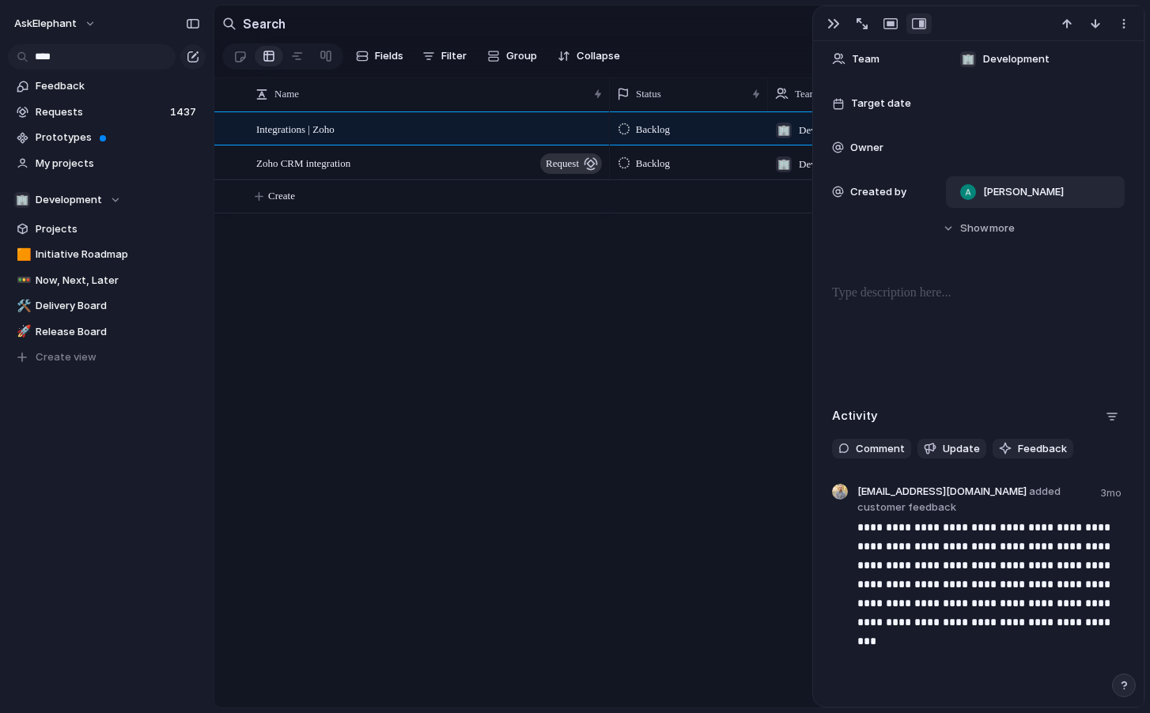
scroll to position [198, 0]
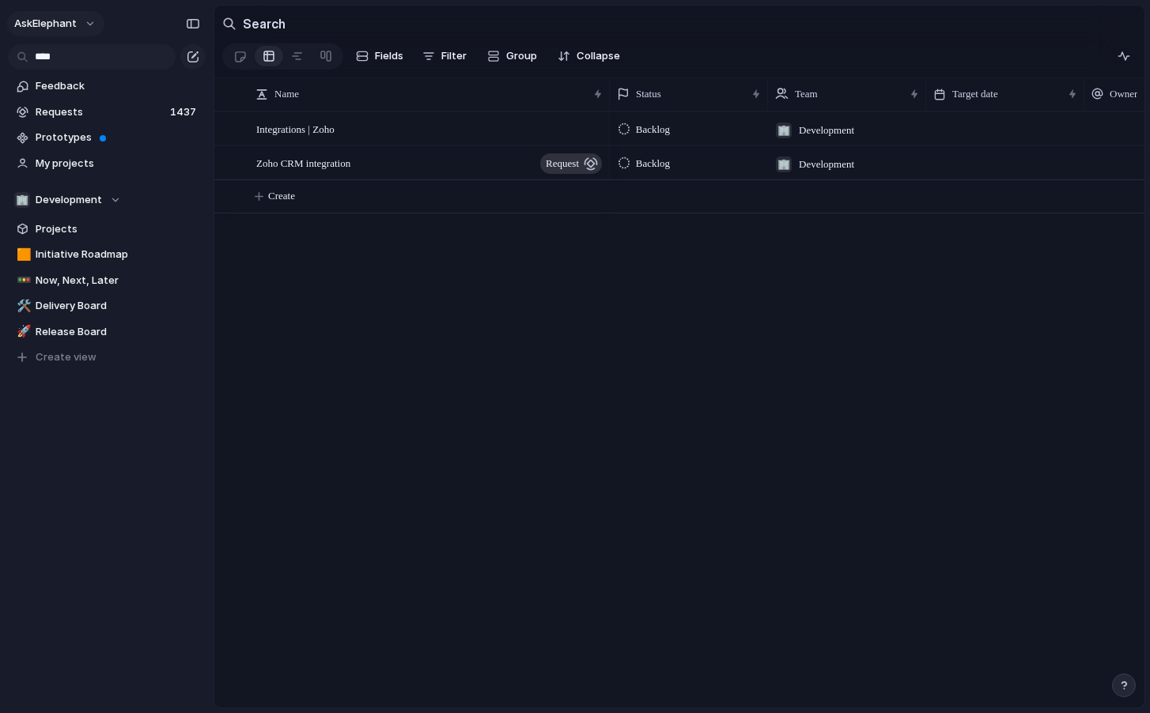
click at [101, 28] on button "AskElephant" at bounding box center [55, 23] width 97 height 25
click at [93, 79] on span "Invite members" at bounding box center [74, 85] width 76 height 16
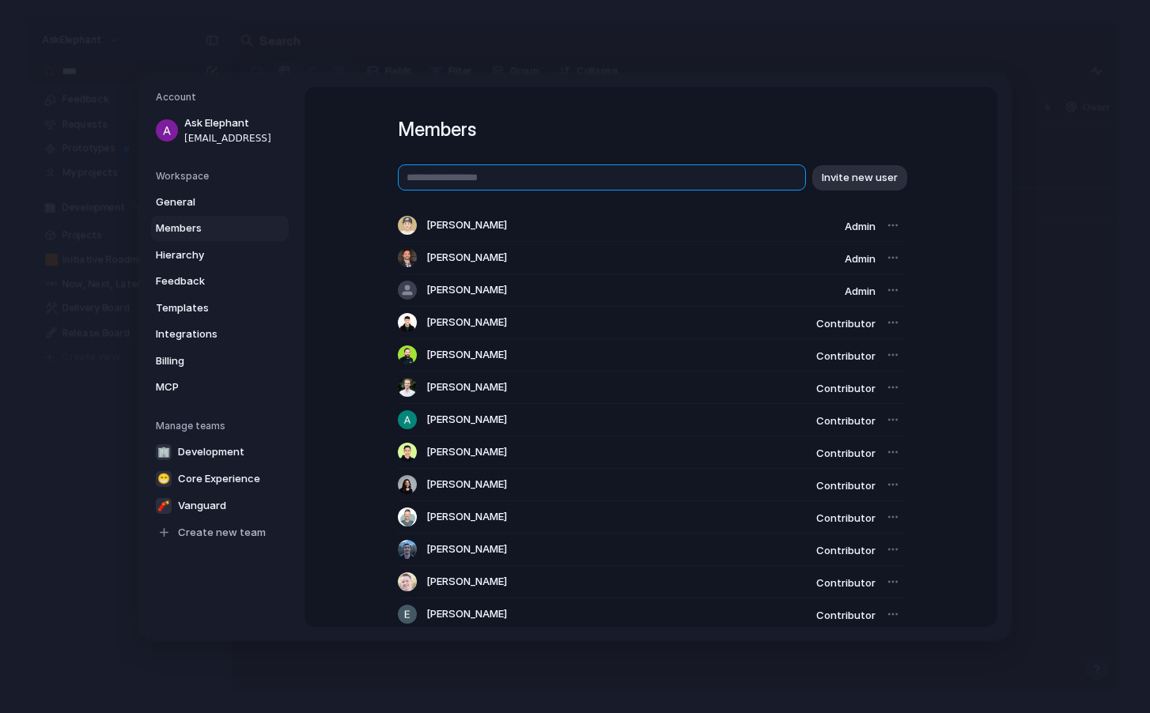
click at [508, 172] on input "text" at bounding box center [602, 178] width 408 height 26
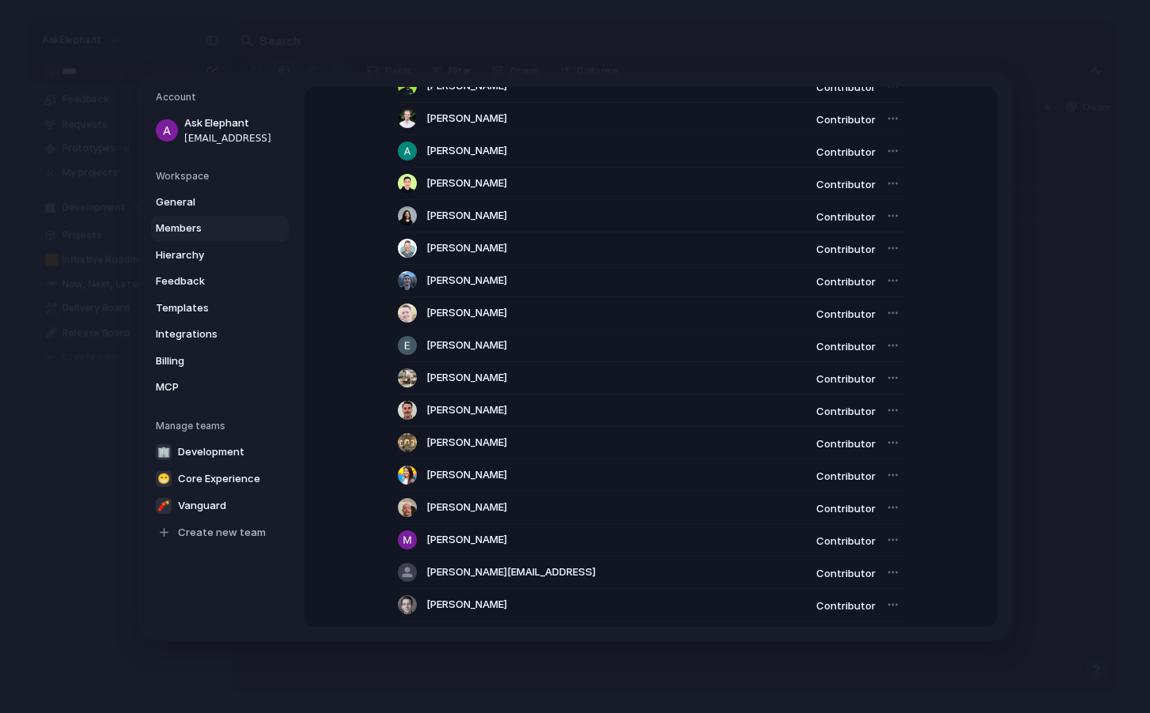
scroll to position [449, 0]
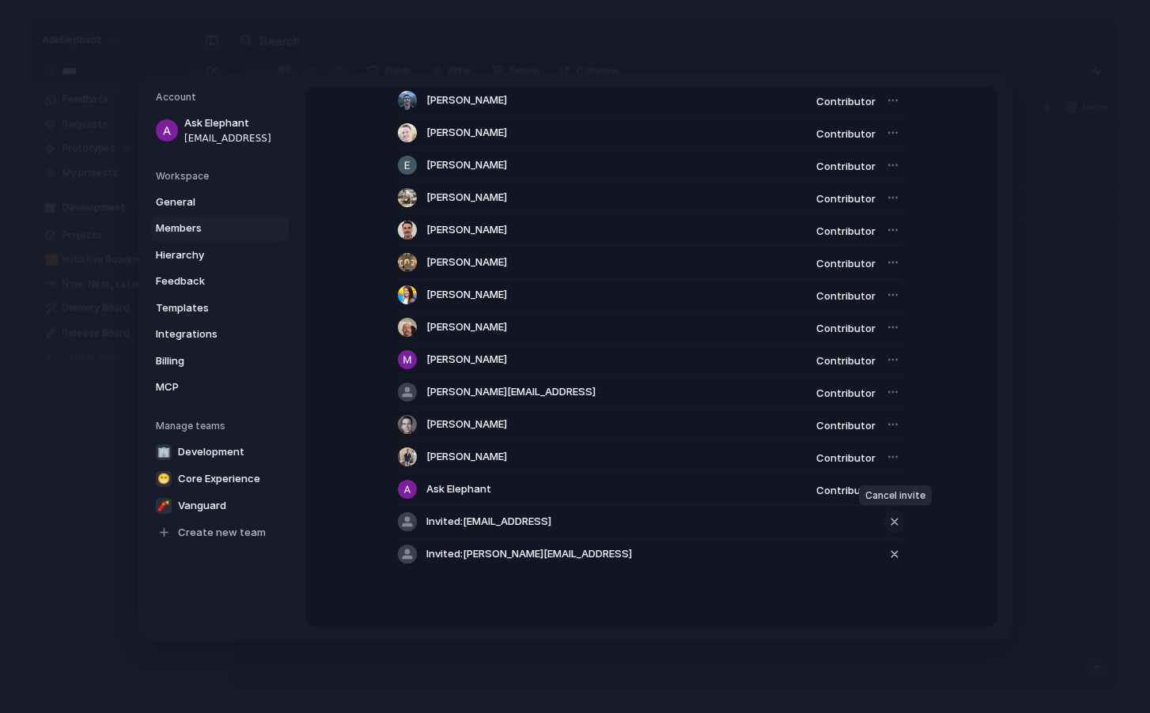
click at [892, 523] on div "button" at bounding box center [895, 522] width 14 height 19
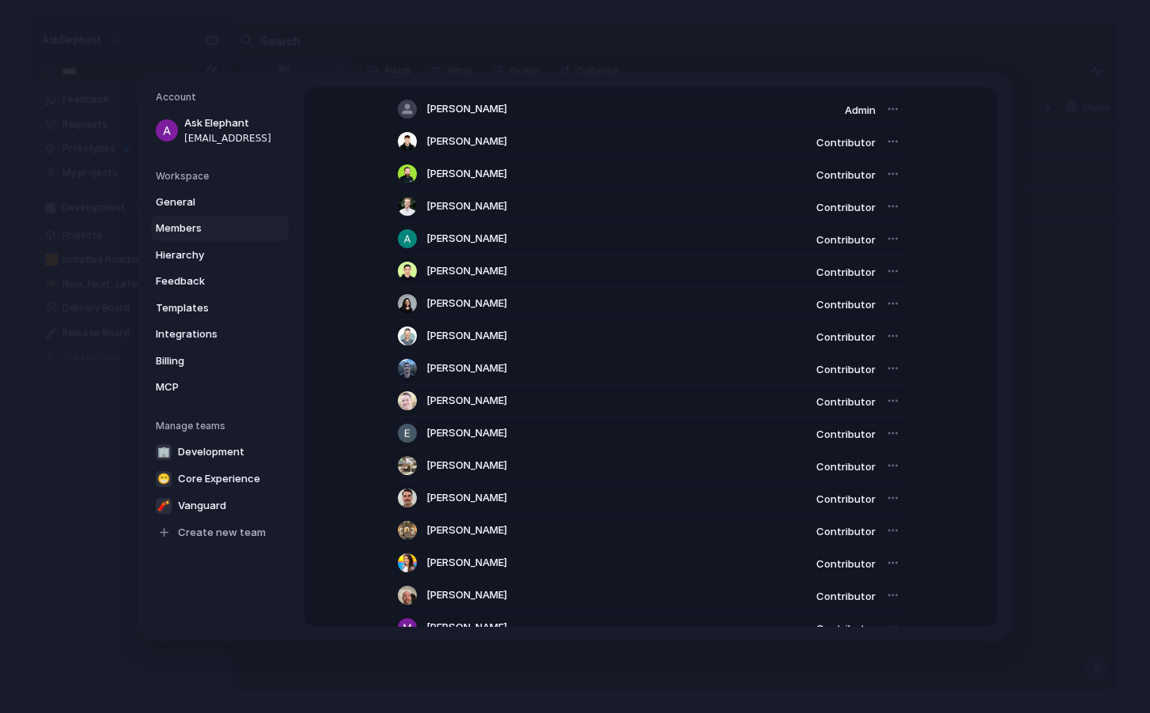
scroll to position [0, 0]
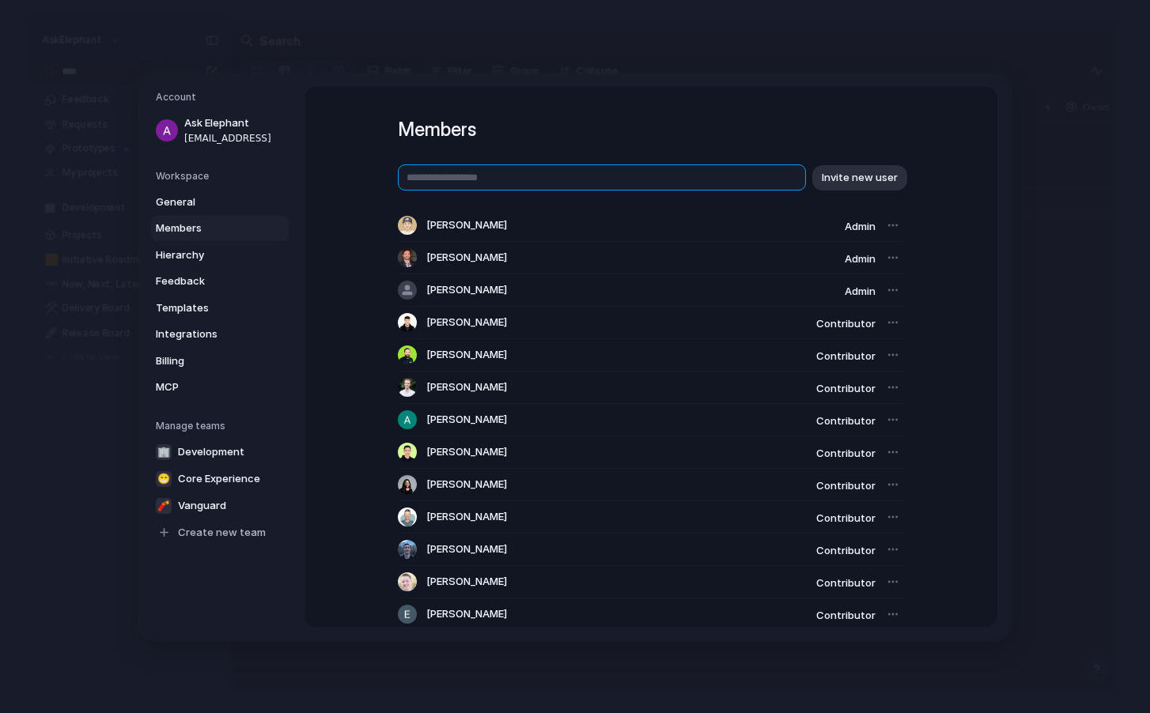
click at [542, 171] on input "text" at bounding box center [602, 178] width 408 height 26
type input "**********"
click at [848, 168] on button "Invite new user" at bounding box center [859, 177] width 95 height 25
click at [694, 80] on div "Account Ask Elephant [EMAIL_ADDRESS] Workspace General Members Hierarchy Feedba…" at bounding box center [575, 357] width 870 height 566
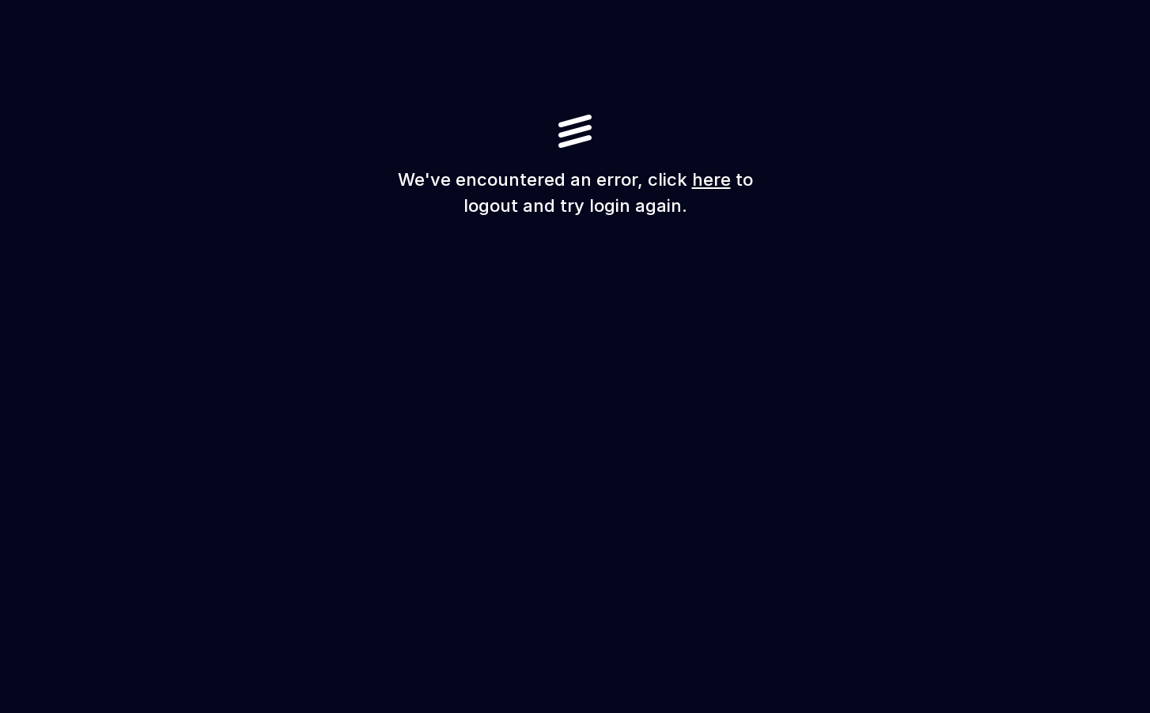
click at [706, 196] on h1 "We've encountered an error, click here to logout and try login again." at bounding box center [575, 193] width 380 height 52
click at [707, 188] on link "here" at bounding box center [711, 179] width 39 height 21
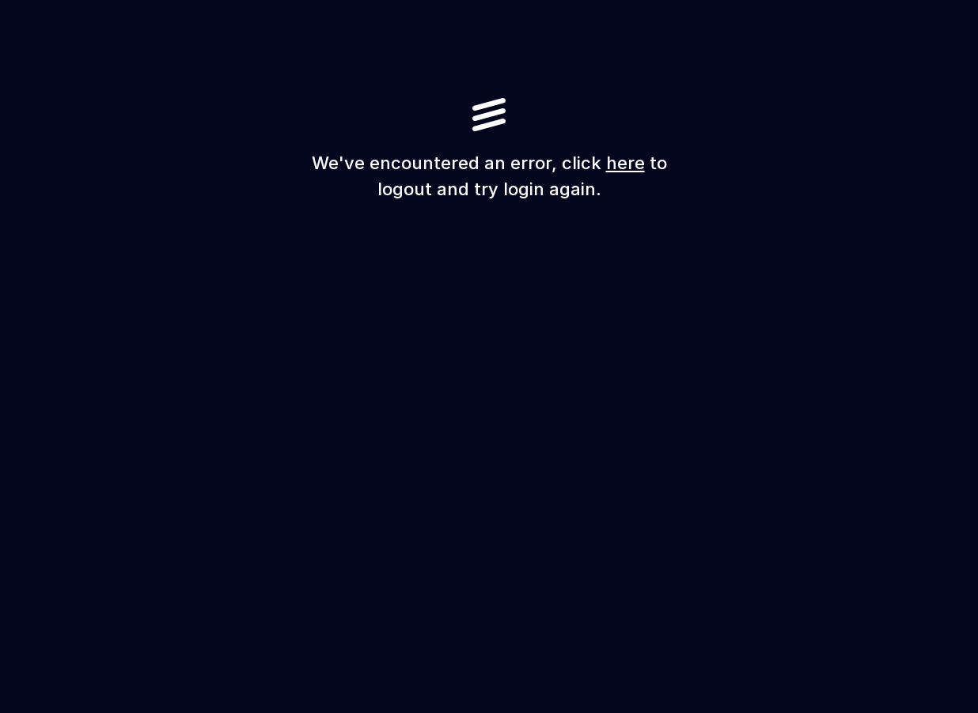
click at [617, 168] on link "here" at bounding box center [625, 163] width 39 height 21
click at [630, 168] on link "here" at bounding box center [625, 163] width 39 height 21
